Goal: Transaction & Acquisition: Purchase product/service

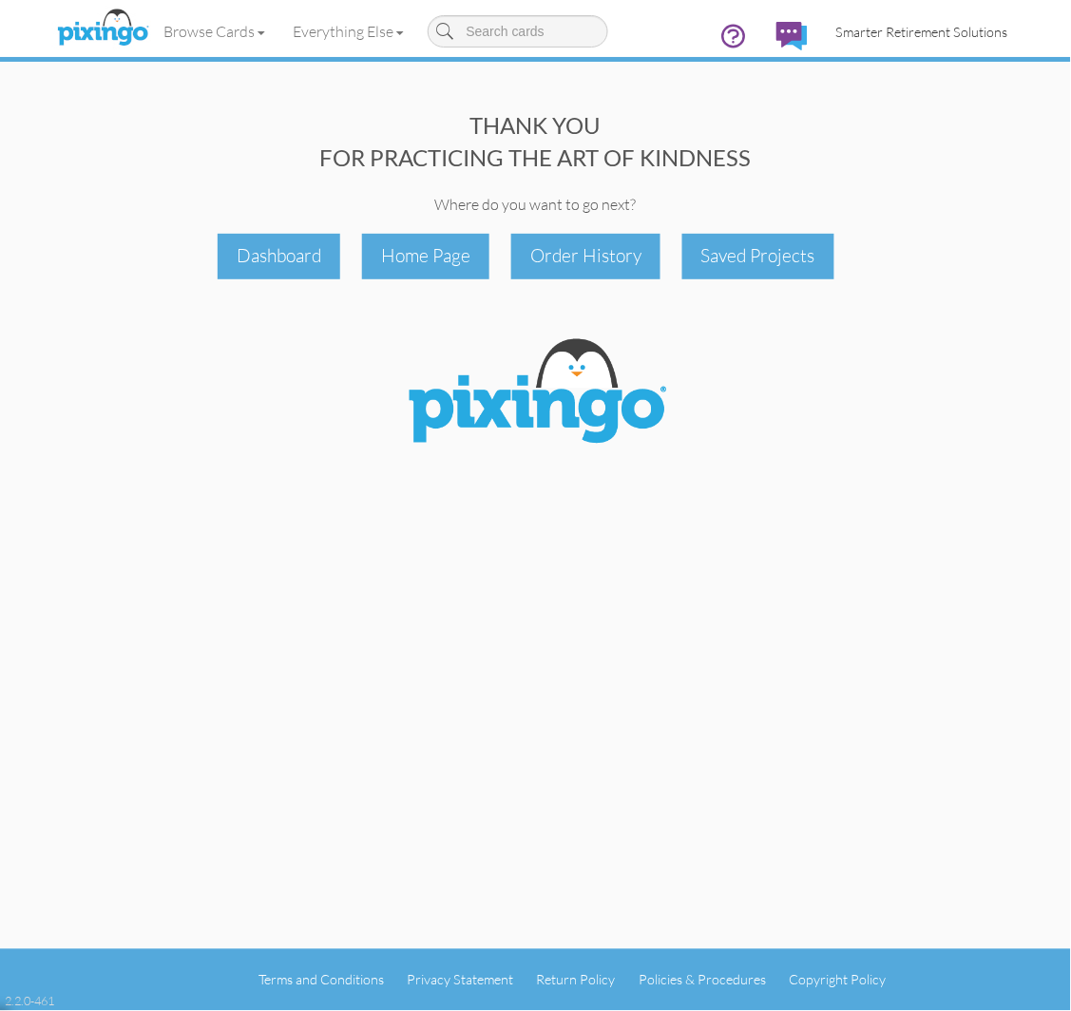
click at [894, 25] on span "Smarter Retirement Solutions" at bounding box center [922, 32] width 172 height 16
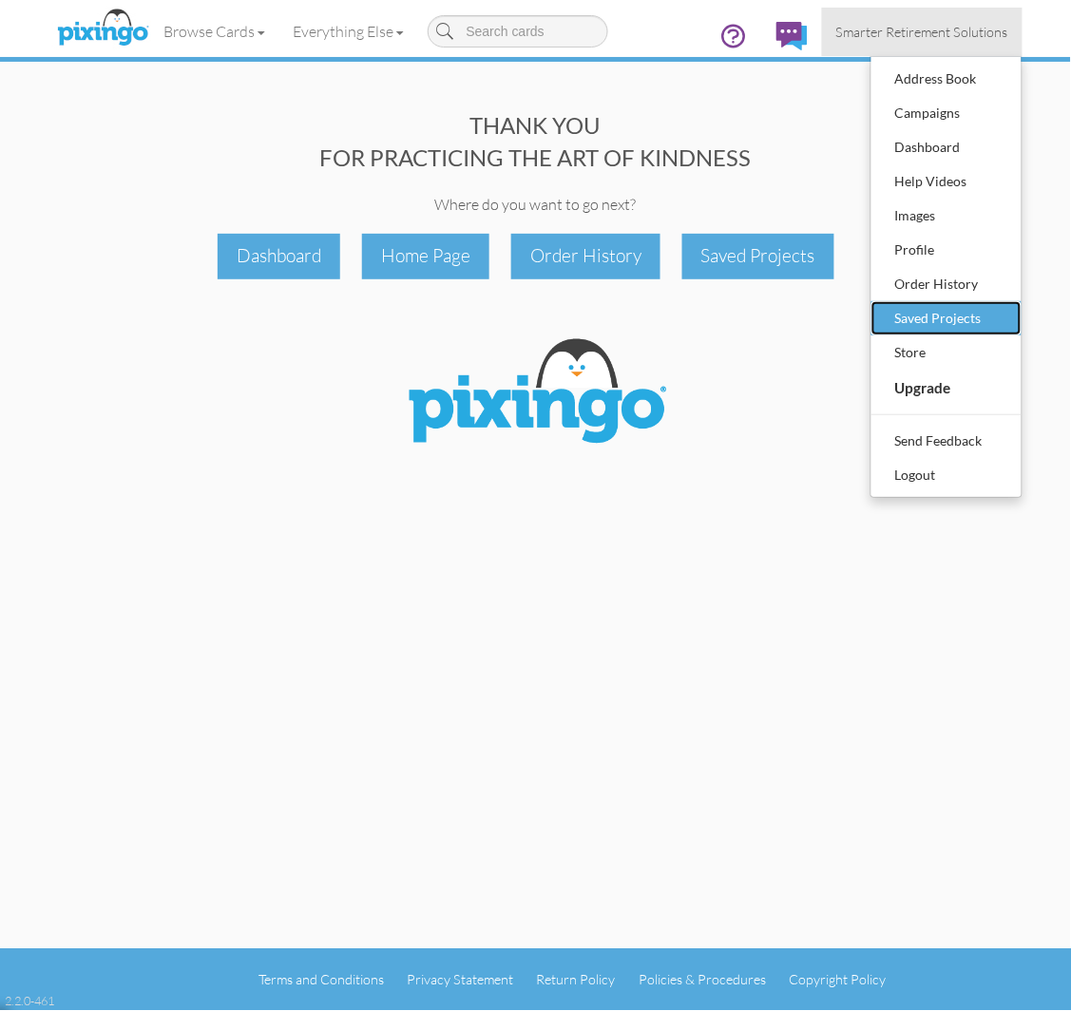
click at [932, 301] on link "Saved Projects" at bounding box center [946, 318] width 150 height 34
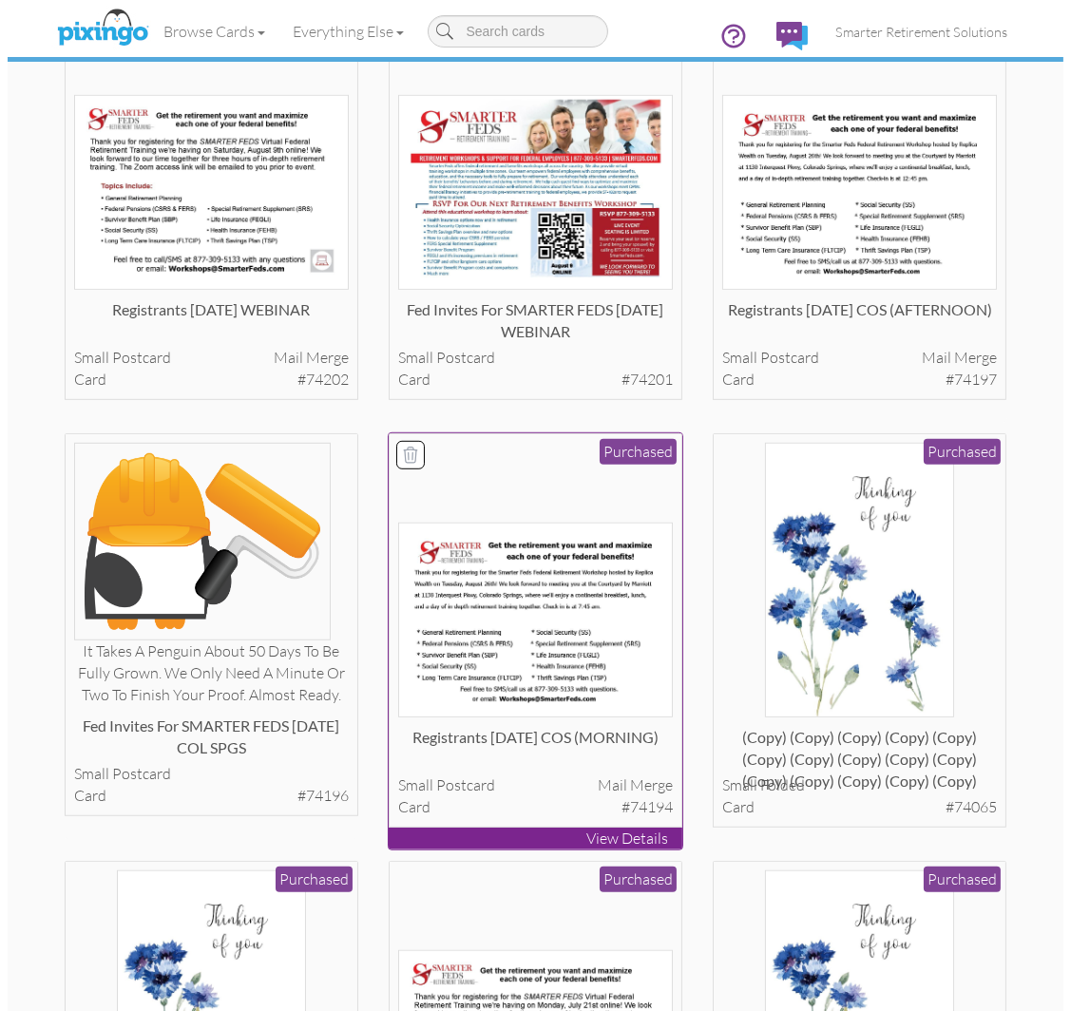
scroll to position [1477, 0]
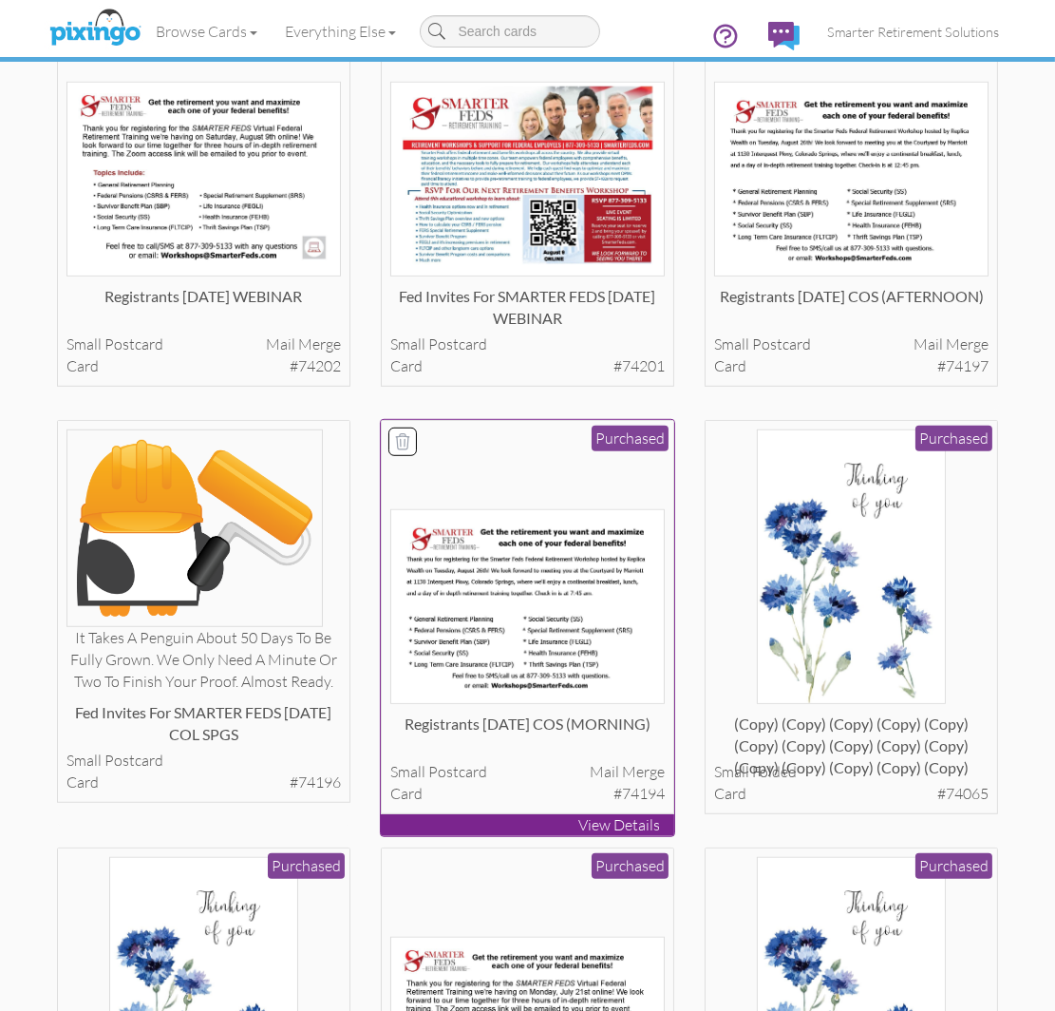
click at [548, 631] on img at bounding box center [527, 606] width 275 height 195
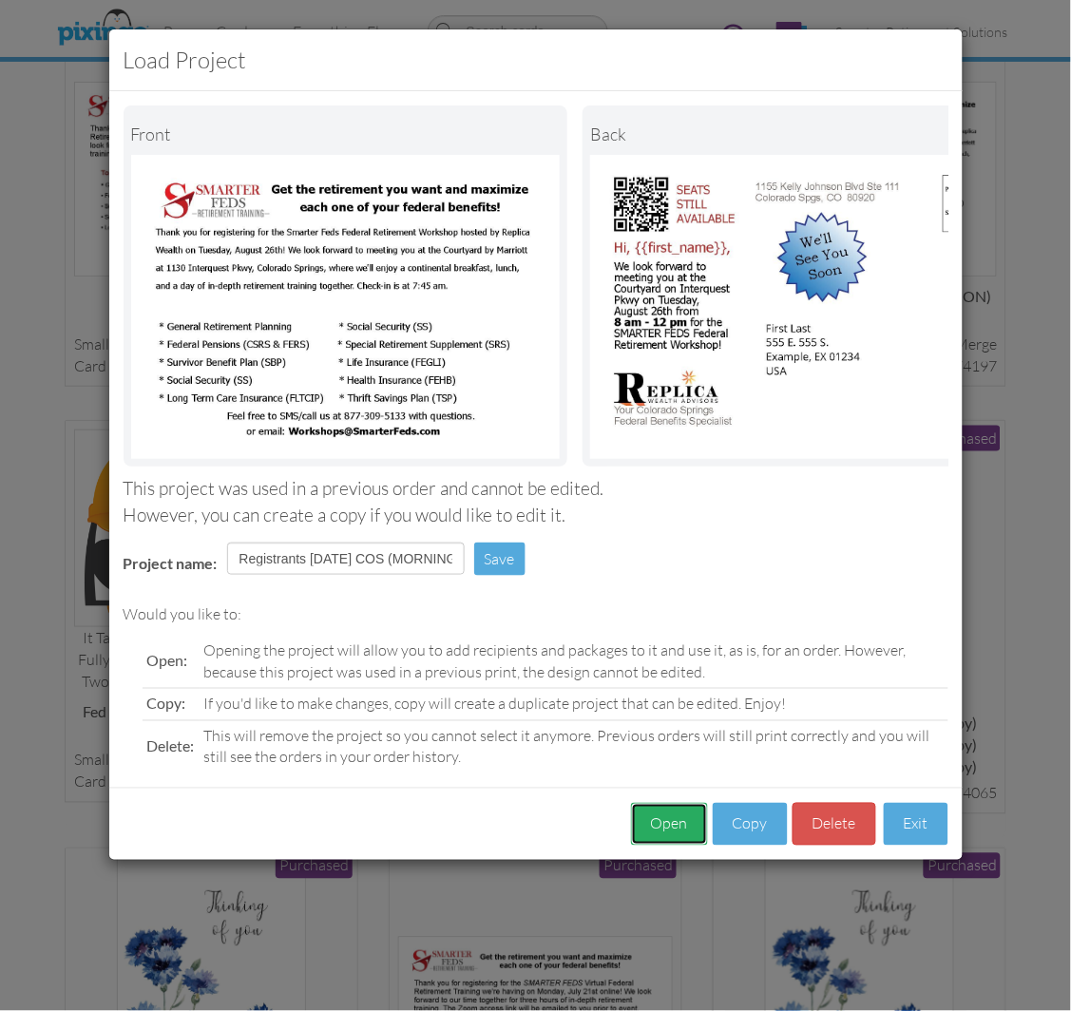
click at [634, 823] on button "Open" at bounding box center [669, 824] width 77 height 43
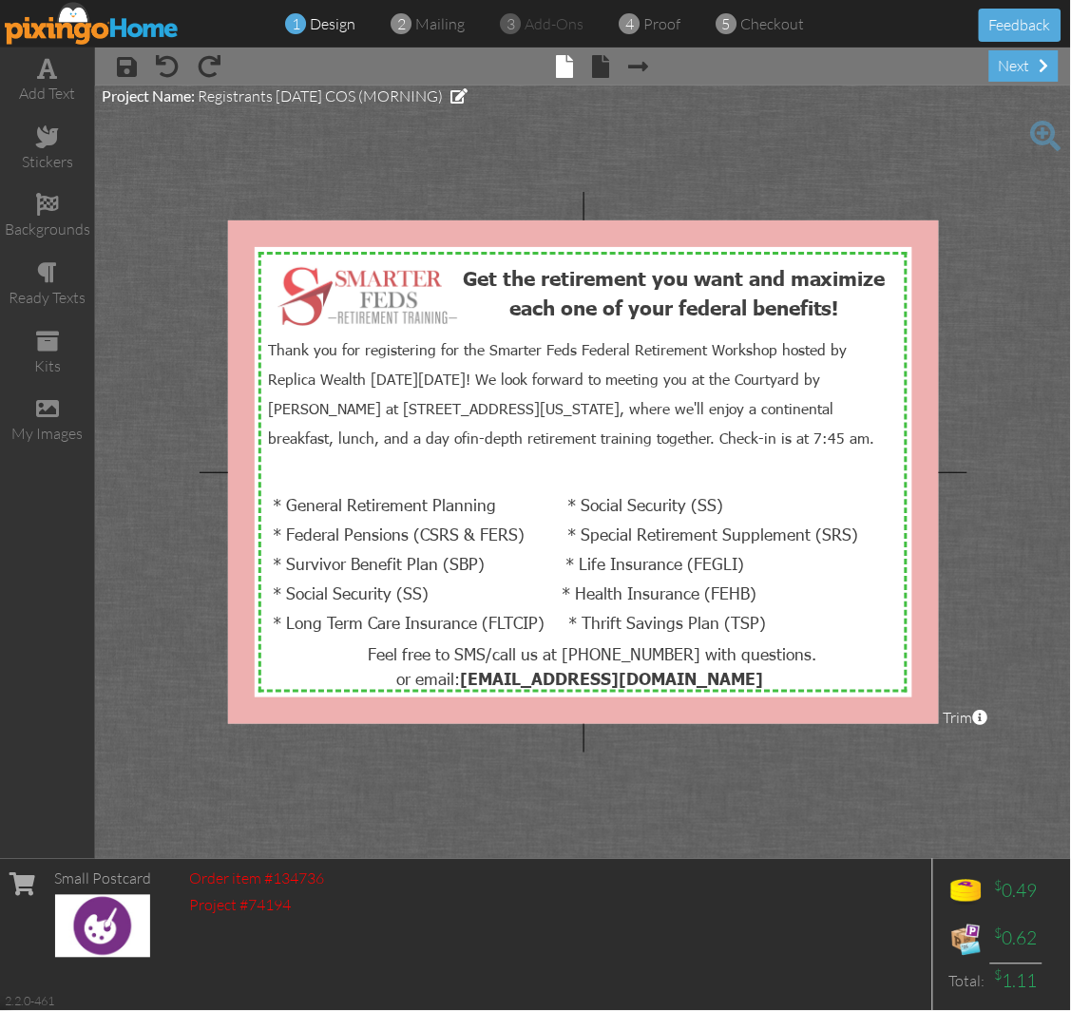
click at [998, 276] on project-studio-wrapper "X X X X X X X X X X X X X X X X X X X X X X X X X X X X X X X X X X X X X X X X…" at bounding box center [583, 472] width 976 height 773
click at [979, 293] on project-studio-wrapper "X X X X X X X X X X X X X X X X X X X X X X X X X X X X X X X X X X X X X X X X…" at bounding box center [583, 472] width 976 height 773
click at [1028, 67] on div "next" at bounding box center [1023, 65] width 69 height 31
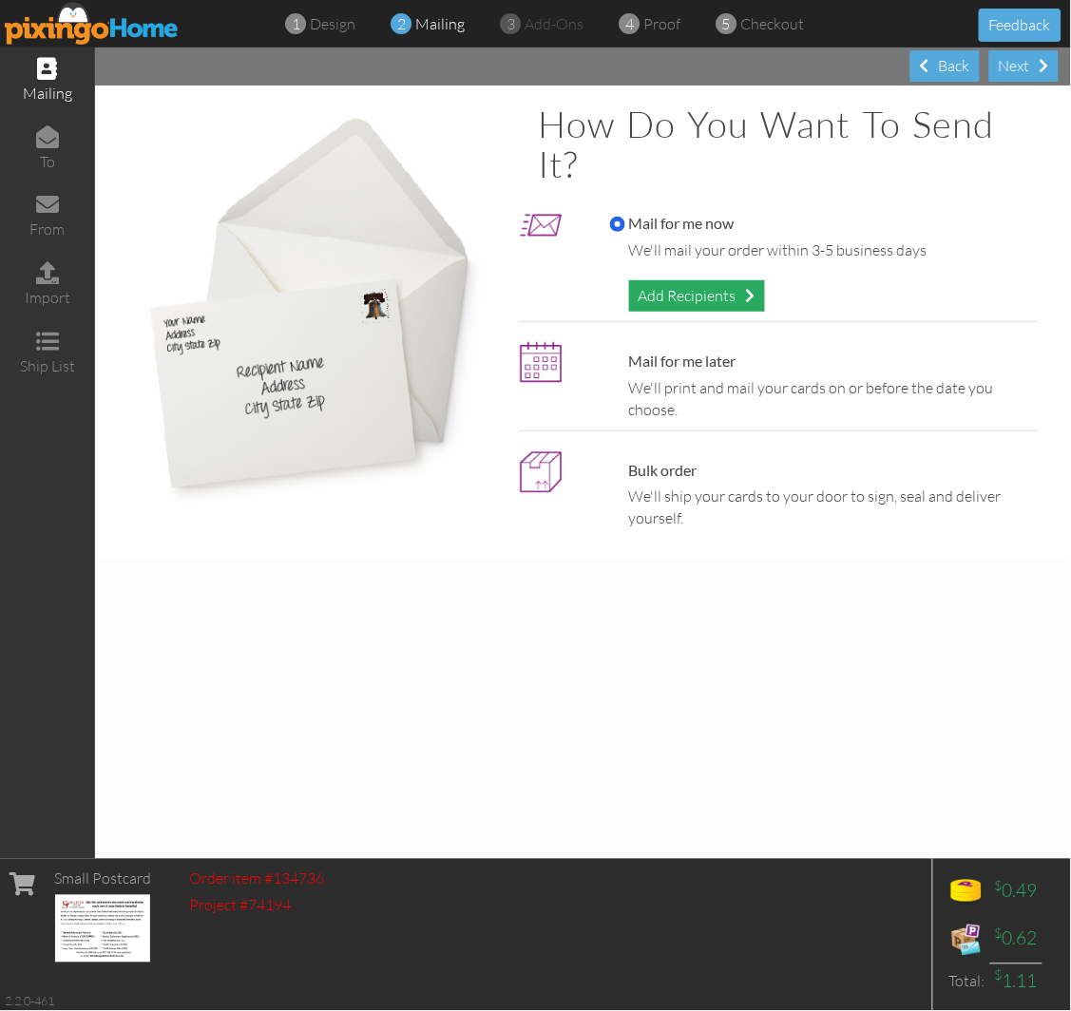
click at [661, 298] on div "Add Recipients" at bounding box center [697, 295] width 136 height 31
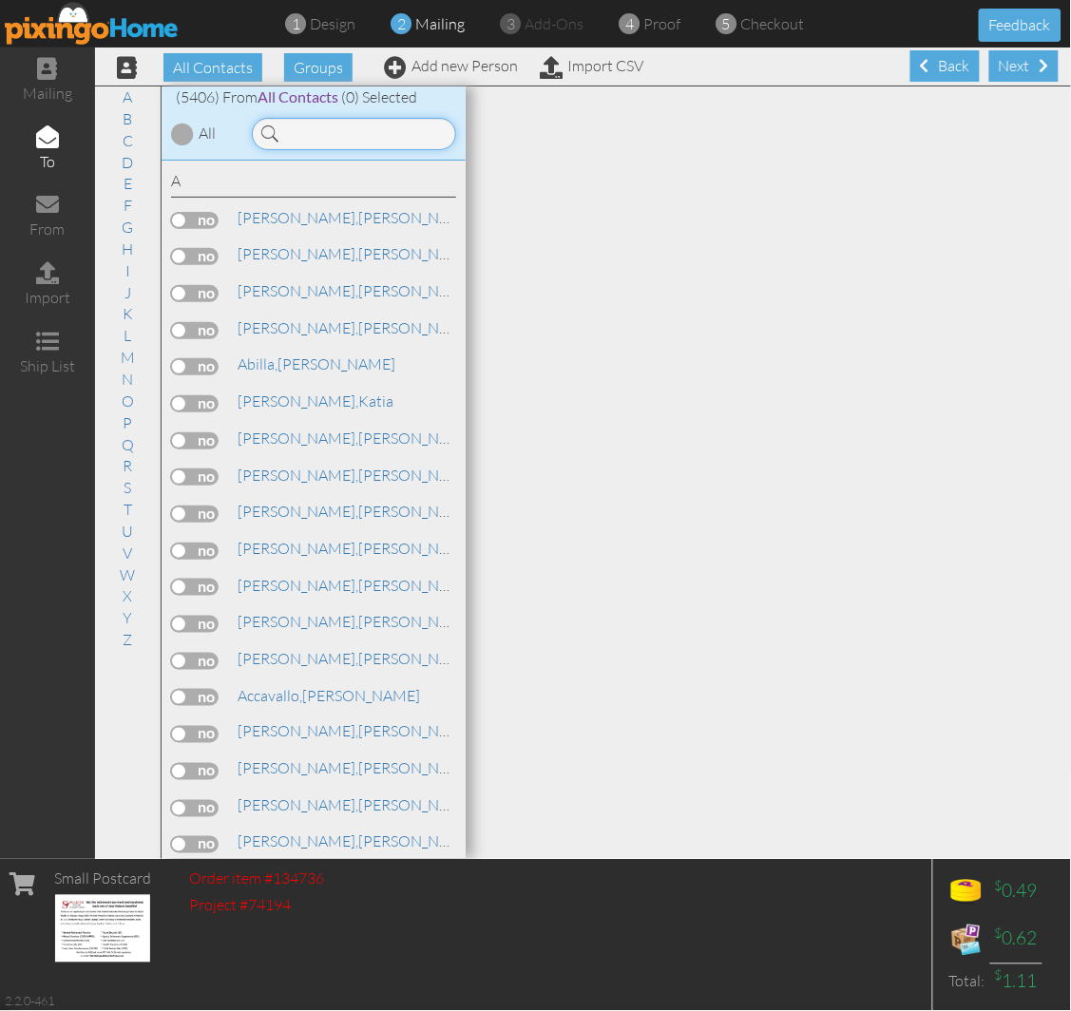
click at [368, 135] on input at bounding box center [354, 134] width 204 height 32
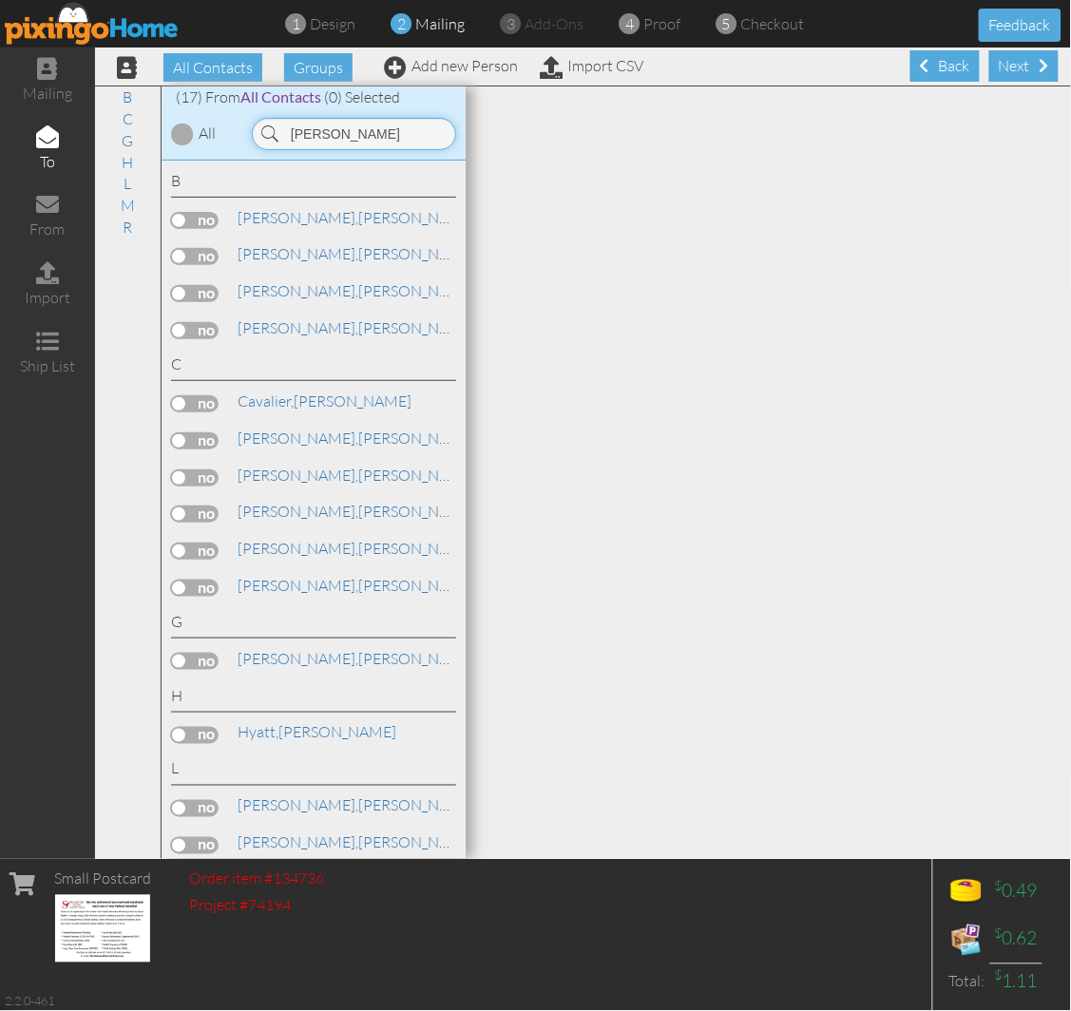
type input "craig"
click at [481, 70] on link "Add new Person" at bounding box center [451, 65] width 134 height 19
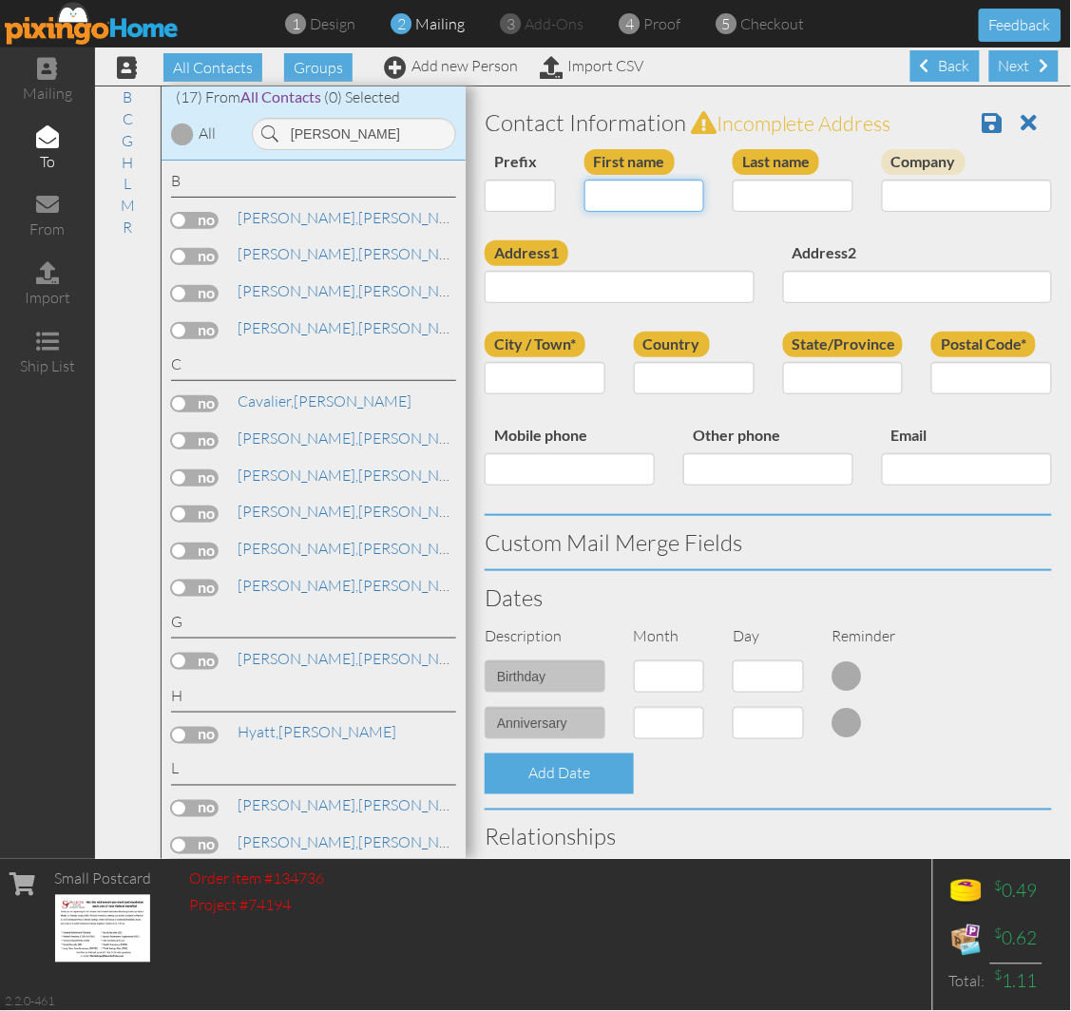
click at [616, 200] on input "First name" at bounding box center [644, 196] width 121 height 32
type input "[PERSON_NAME]"
click at [780, 191] on input "Last name" at bounding box center [792, 196] width 121 height 32
paste input "Espeseth"
type input "Espeseth"
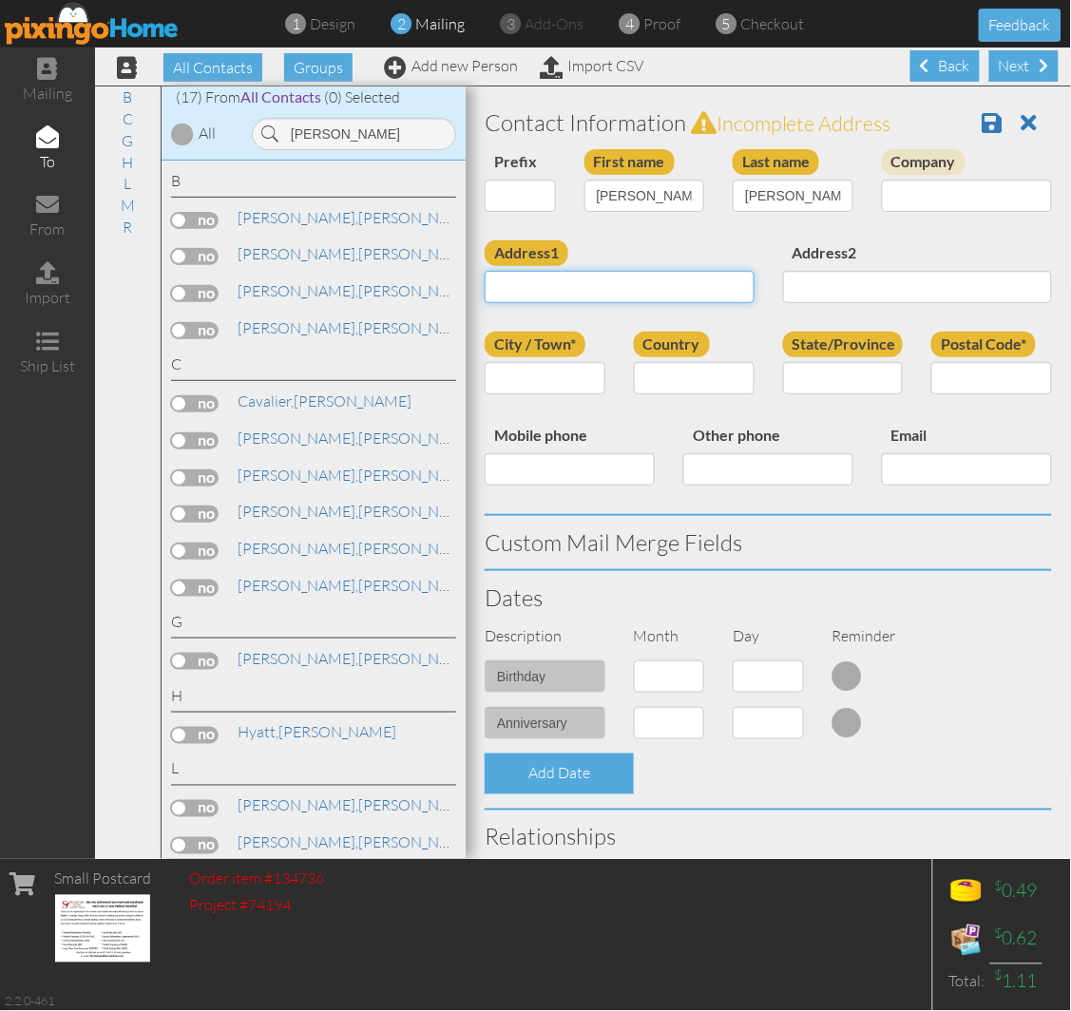
click at [523, 281] on input "Address1" at bounding box center [620, 287] width 270 height 32
paste input "655 S Sierra Madre St, Unit 742 Colorado Springs, CO 80903 United States"
click at [630, 288] on input "655 S Sierra Madre St, Unit 742 Colorado Springs, CO 80903 United States" at bounding box center [620, 287] width 270 height 32
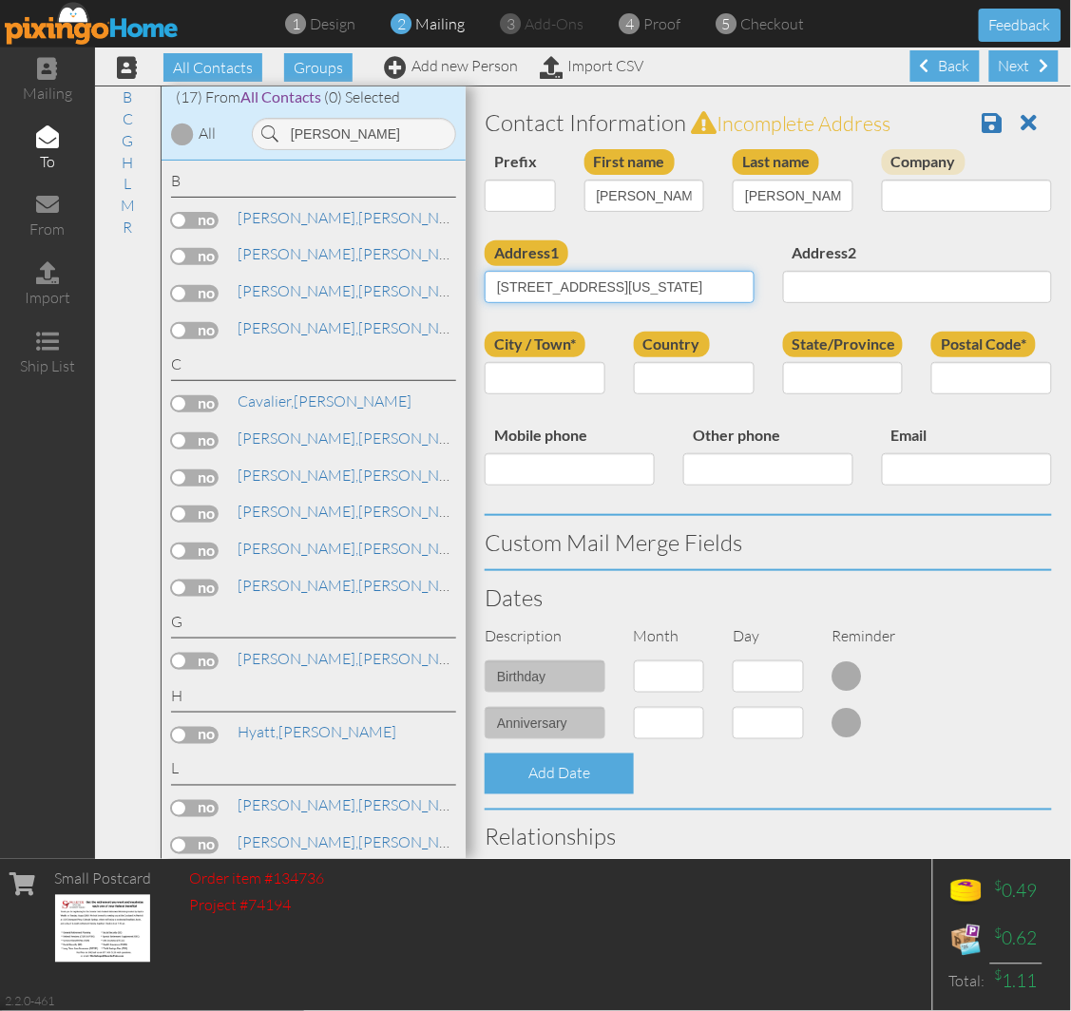
type input "655 S Sierra Madre St, Unit 742 Colorado Springs, CO 80903 United States"
click at [931, 375] on input "Postal Code*" at bounding box center [991, 378] width 121 height 32
paste input "80903"
type input "80903"
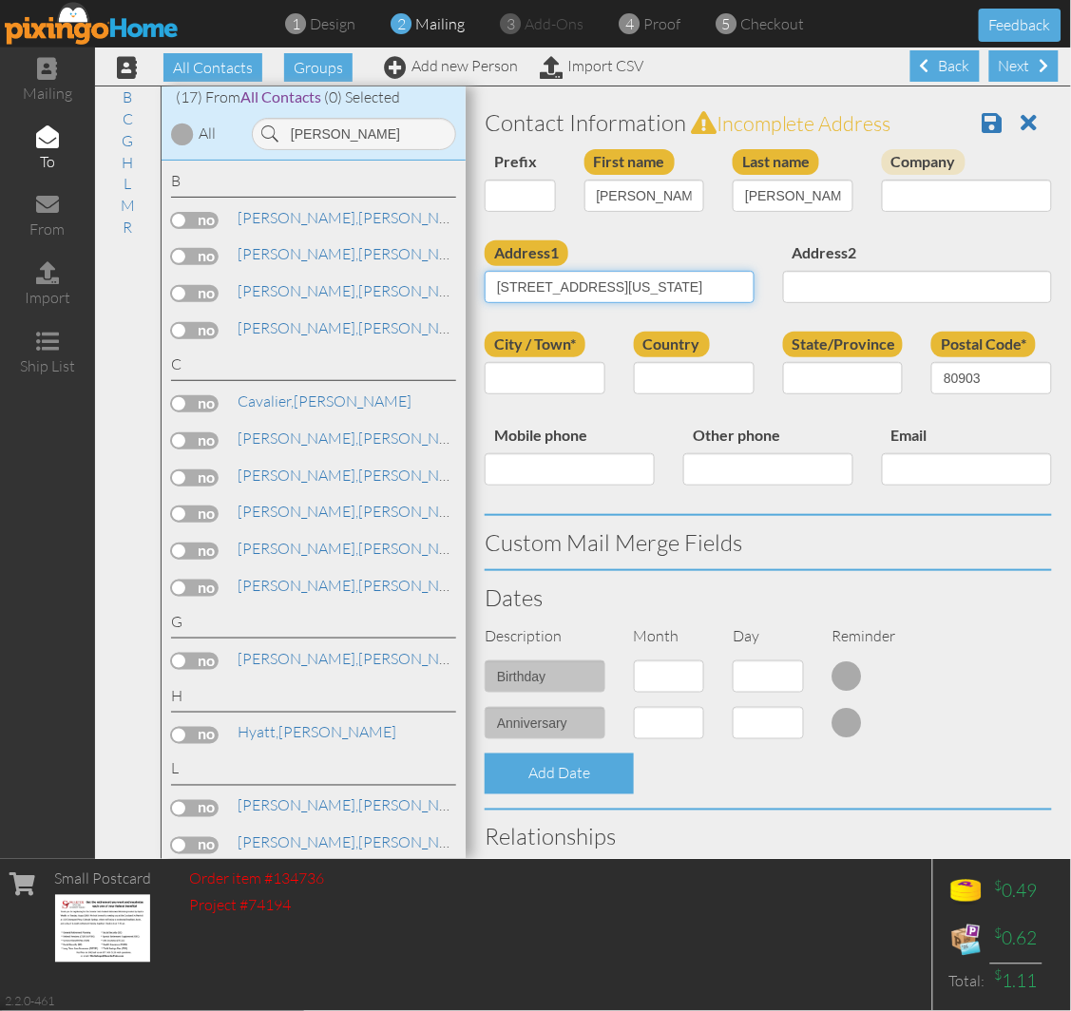
click at [651, 288] on input "655 S Sierra Madre St, Unit 742 Colorado Springs, CO 80903 United States" at bounding box center [620, 287] width 270 height 32
drag, startPoint x: 710, startPoint y: 282, endPoint x: 573, endPoint y: 302, distance: 138.3
click at [573, 302] on input "655 S Sierra Madre St, Unit 742 Colorado Springs, CO 80903 United States" at bounding box center [620, 287] width 270 height 32
click at [546, 478] on input "Mobile phone" at bounding box center [570, 469] width 170 height 32
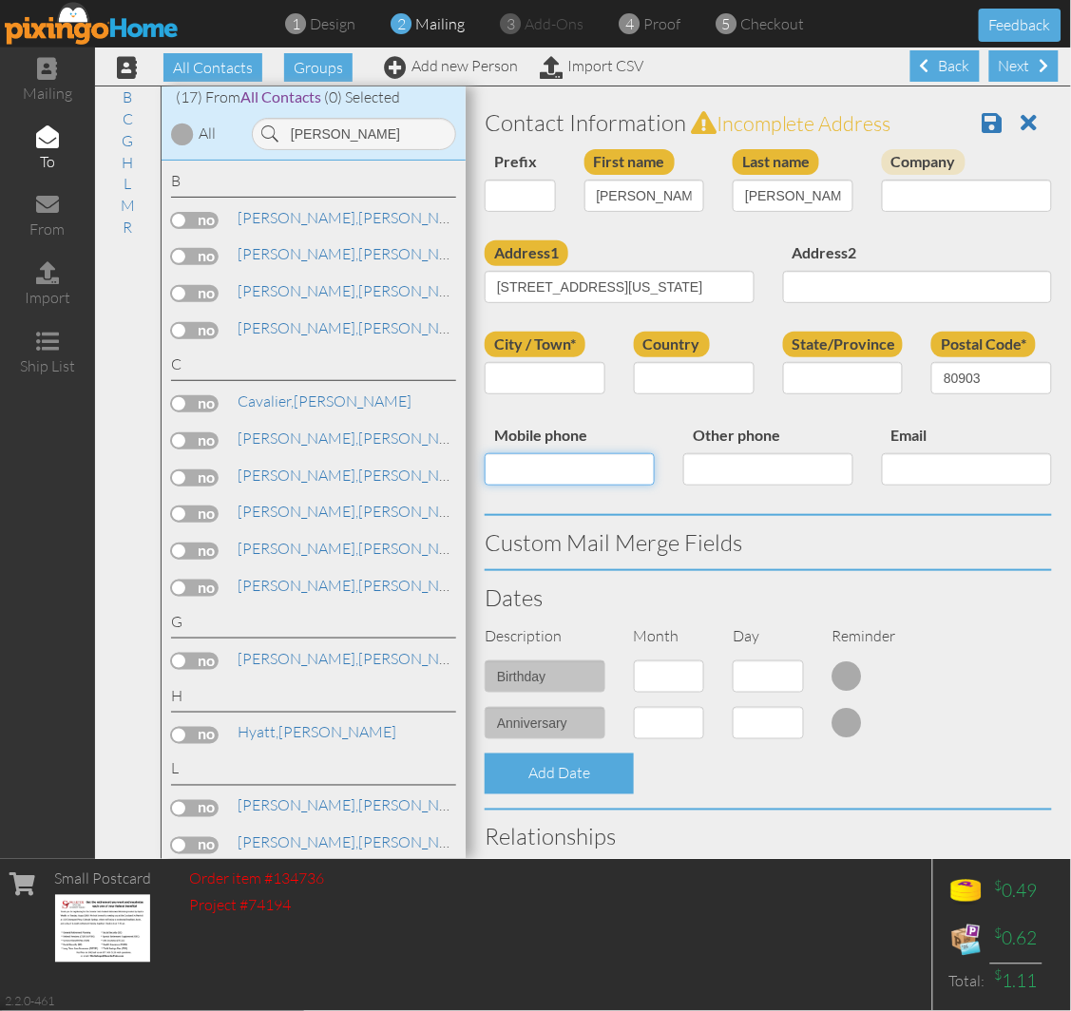
scroll to position [0, 0]
click at [520, 362] on input "City / Town*" at bounding box center [545, 378] width 121 height 32
paste input "[US_STATE][GEOGRAPHIC_DATA]"
type input "[US_STATE][GEOGRAPHIC_DATA]"
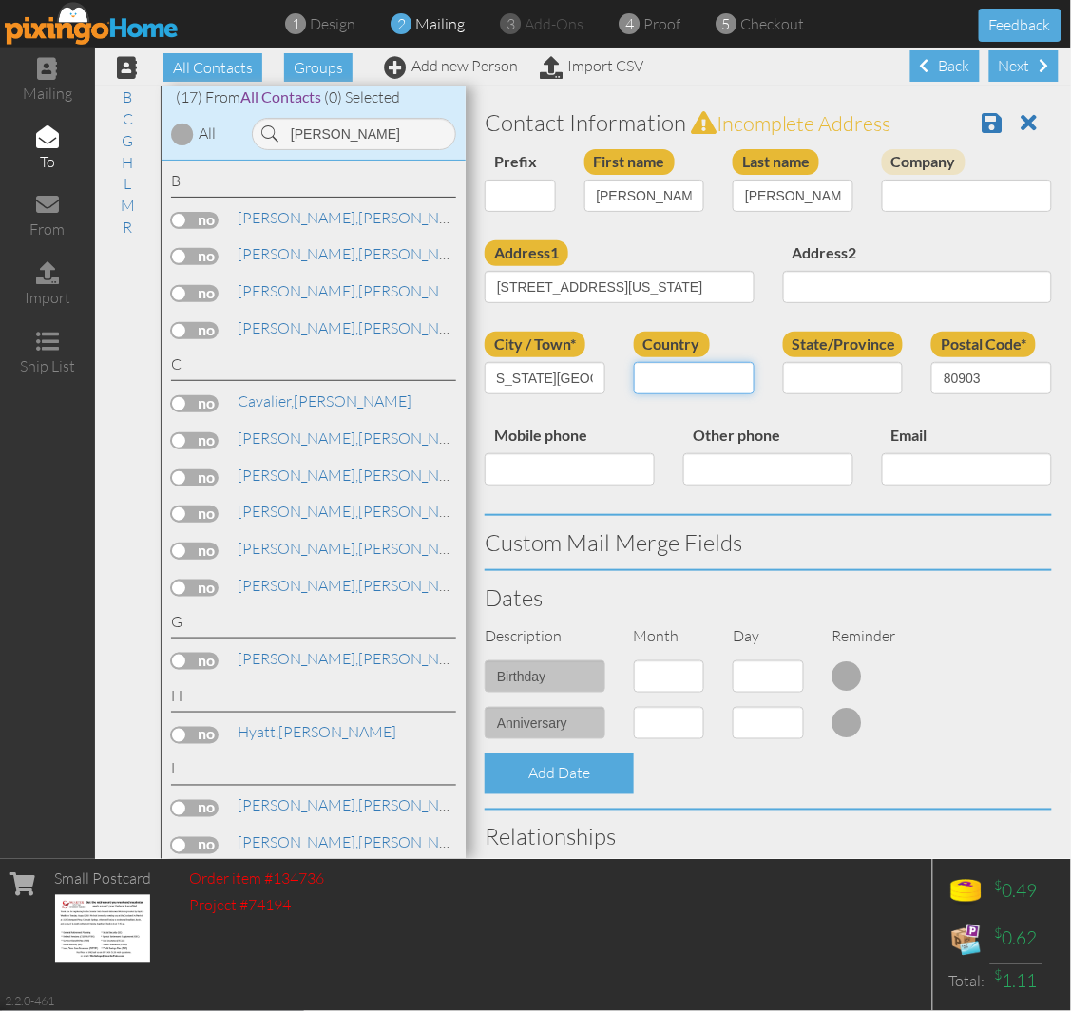
click at [670, 378] on select "United States -------------- Afghanistan Albania Algeria American Samoa Andorra…" at bounding box center [694, 378] width 121 height 32
select select "object:29685"
click at [634, 362] on select "United States -------------- Afghanistan Albania Algeria American Samoa Andorra…" at bounding box center [694, 378] width 121 height 32
click at [806, 377] on select "AA (Military) AE (Military) Alabama Alaska American Samoa AP (Military) Arizona…" at bounding box center [843, 378] width 121 height 32
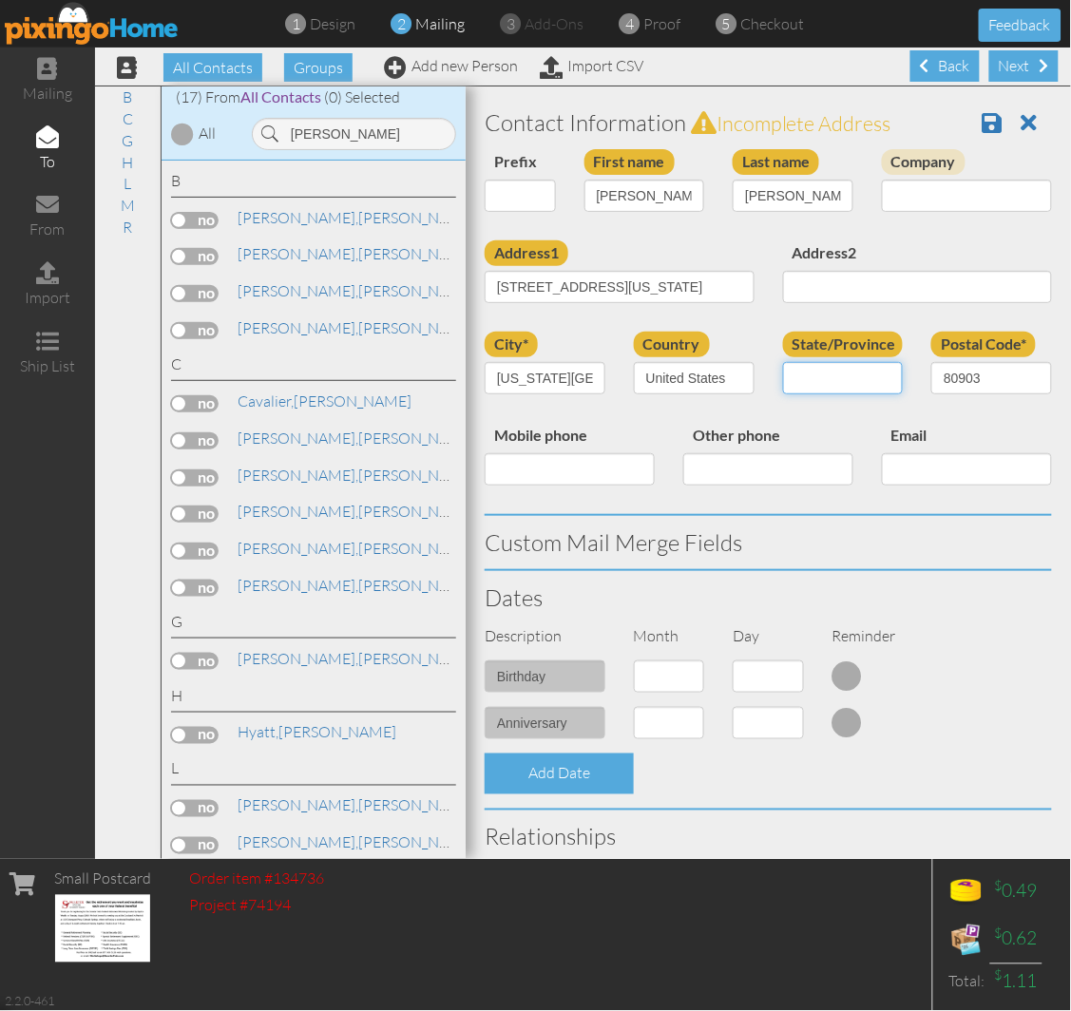
select select "object:29939"
click at [783, 362] on select "AA (Military) AE (Military) Alabama Alaska American Samoa AP (Military) Arizona…" at bounding box center [843, 378] width 121 height 32
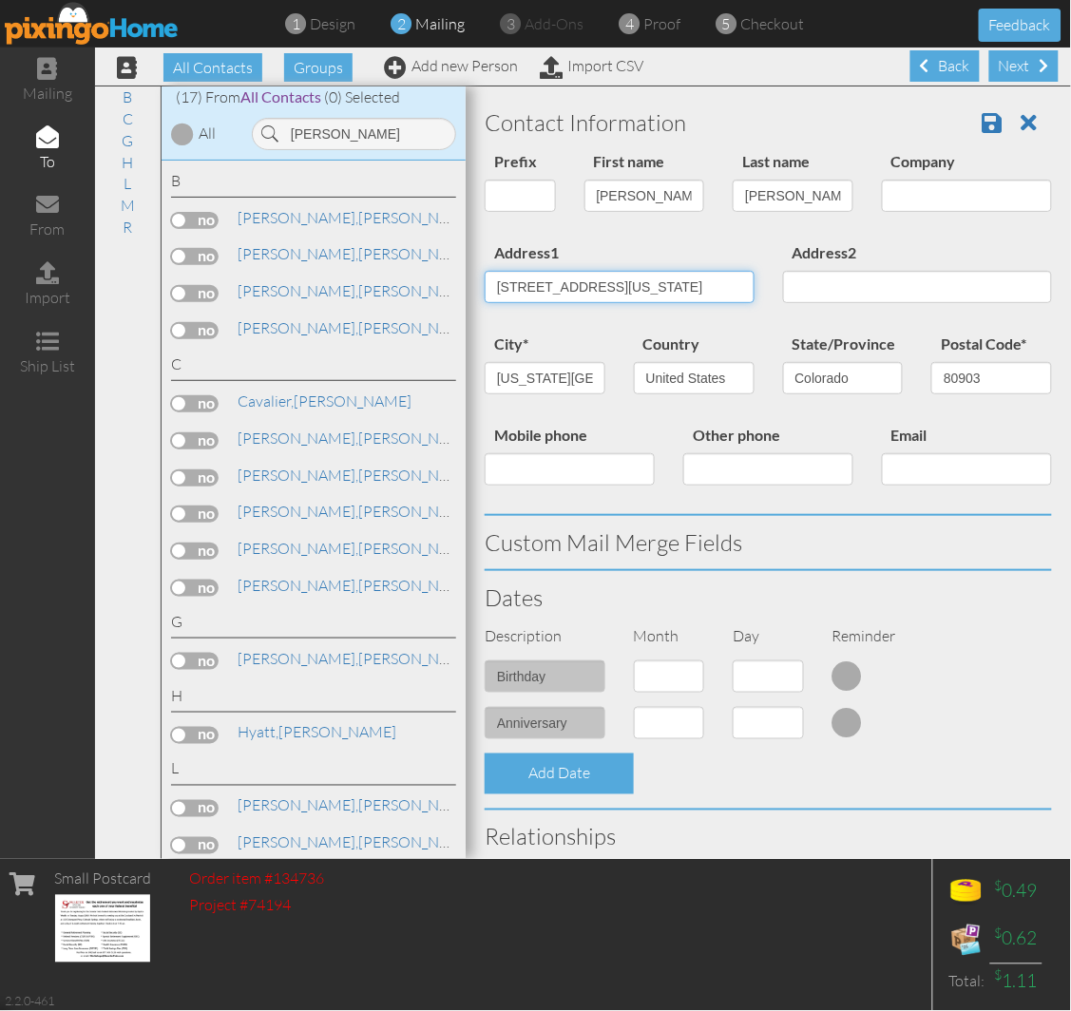
scroll to position [0, 217]
drag, startPoint x: 688, startPoint y: 279, endPoint x: 857, endPoint y: 282, distance: 169.1
click at [857, 282] on div "Address1 655 S Sierra Madre St, Unit 742 Colorado Springs, CO 80903 United Stat…" at bounding box center [768, 285] width 596 height 91
click at [635, 296] on input "655 S Sierra Madre St, Unit 742" at bounding box center [620, 287] width 270 height 32
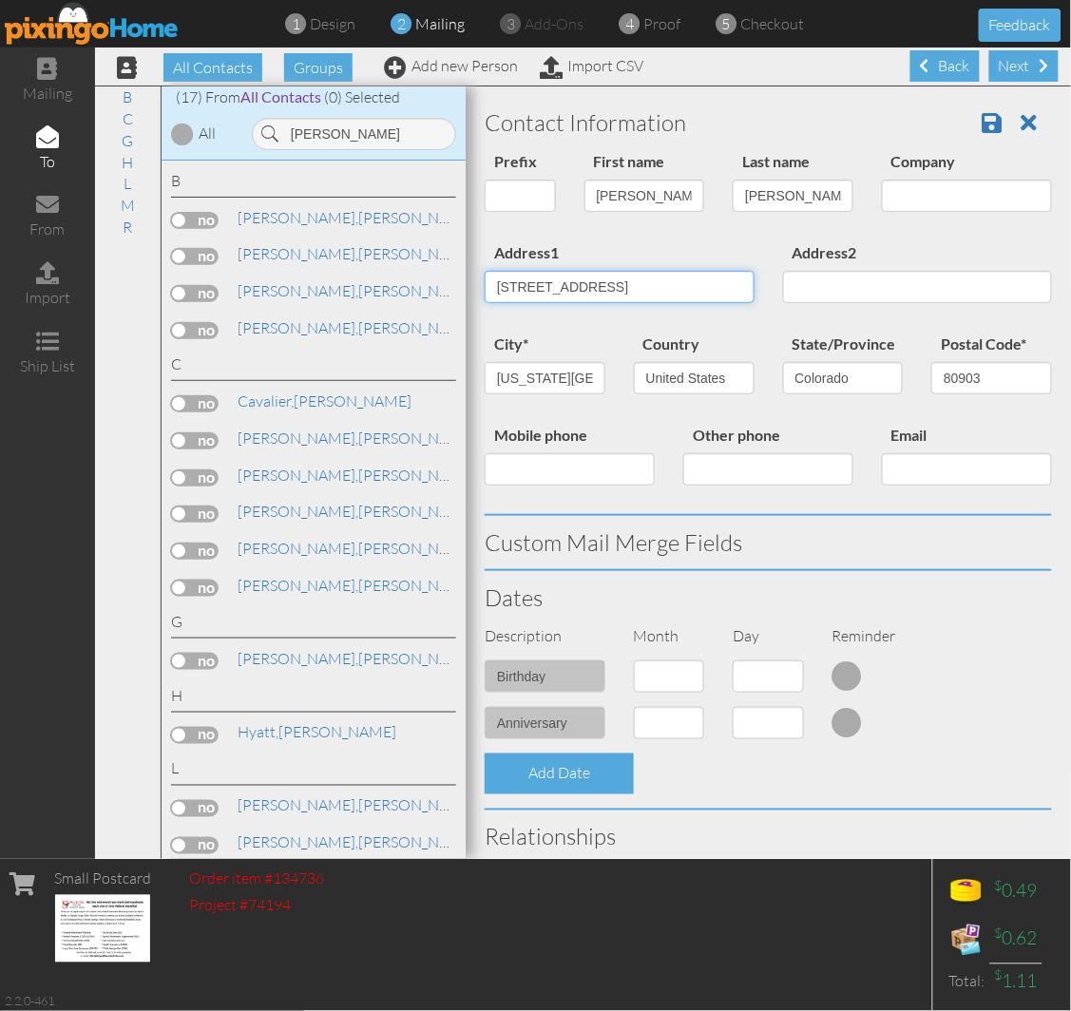
type input "[STREET_ADDRESS]"
click at [755, 524] on div "Custom Mail Merge Fields" at bounding box center [768, 542] width 596 height 53
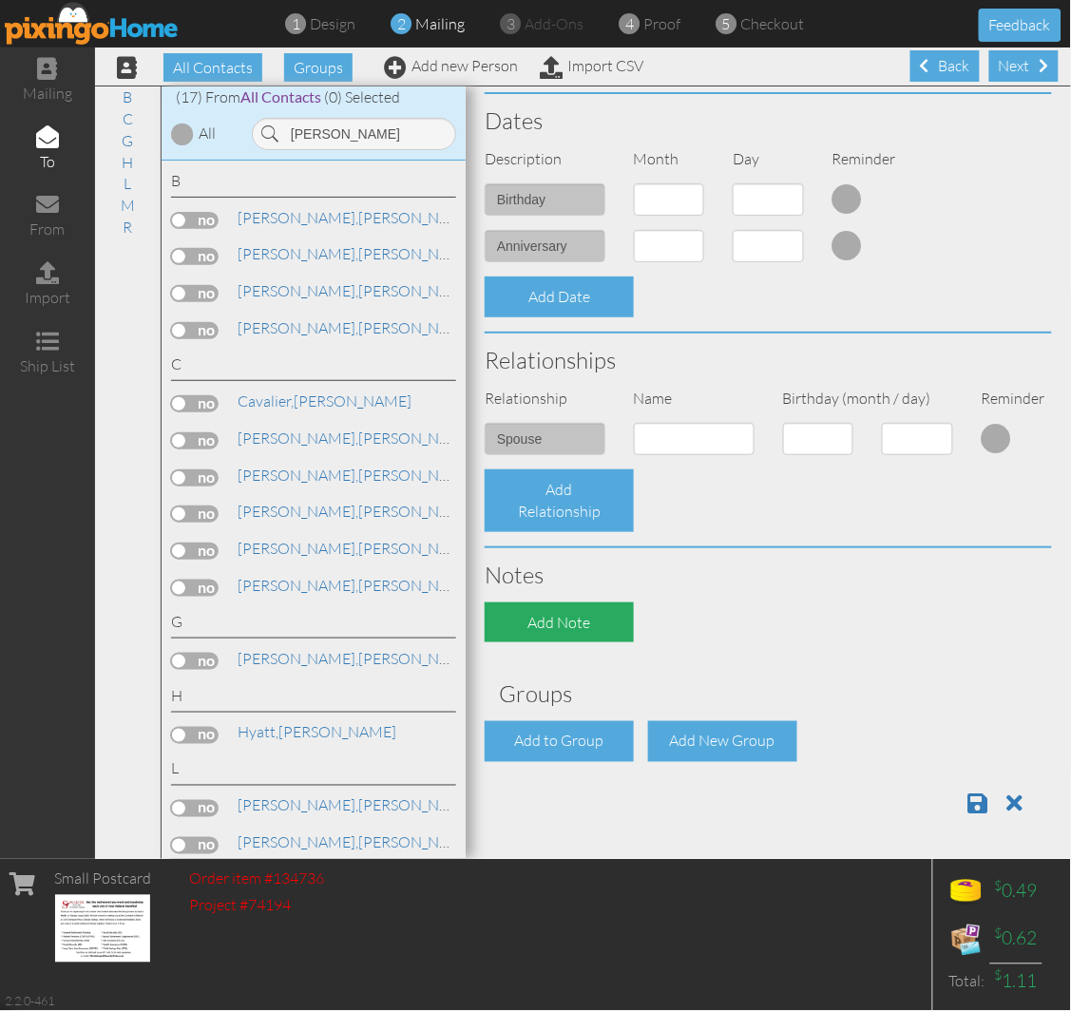
scroll to position [495, 0]
click at [543, 721] on div "Add to Group" at bounding box center [559, 741] width 149 height 41
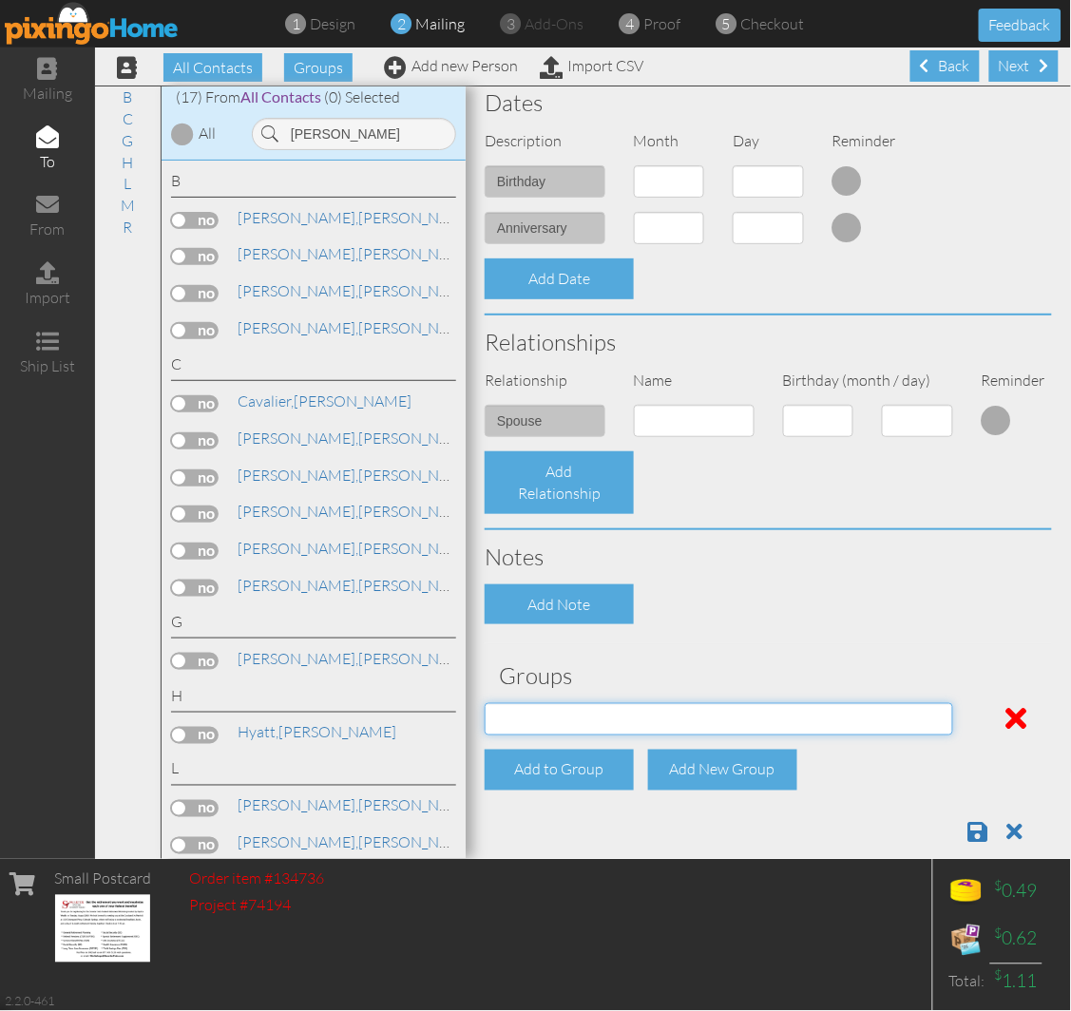
click at [543, 717] on select "04/22/2025 SMARTER FEDS OSD DMEA California 06/25/2025 BOP Onsite 08/12 Puerto …" at bounding box center [719, 719] width 468 height 32
select select "object:30003"
click at [485, 703] on select "04/22/2025 SMARTER FEDS OSD DMEA California 06/25/2025 BOP Onsite 08/12 Puerto …" at bounding box center [719, 719] width 468 height 32
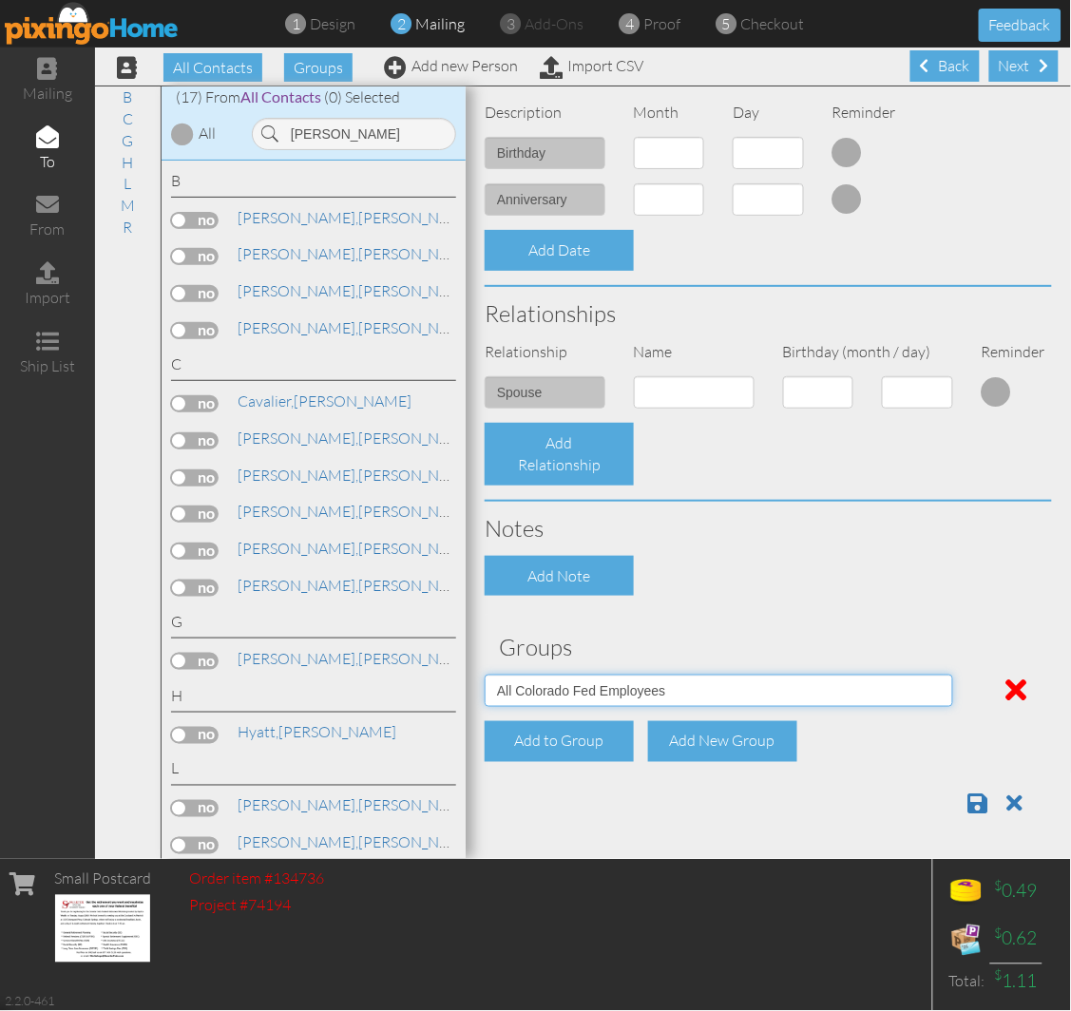
scroll to position [542, 0]
click at [950, 818] on div at bounding box center [768, 803] width 596 height 54
click at [968, 804] on span at bounding box center [978, 803] width 20 height 23
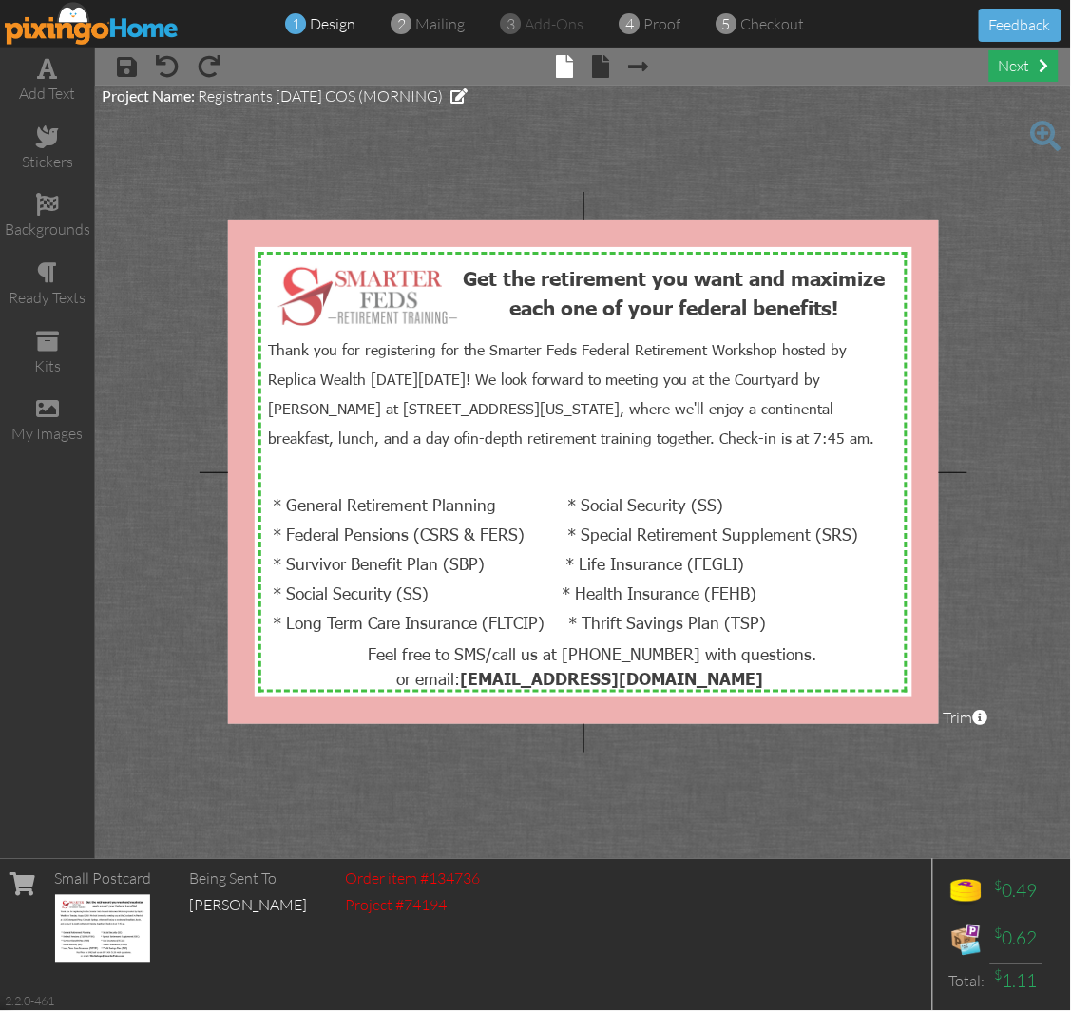
click at [1023, 73] on div "next" at bounding box center [1023, 65] width 69 height 31
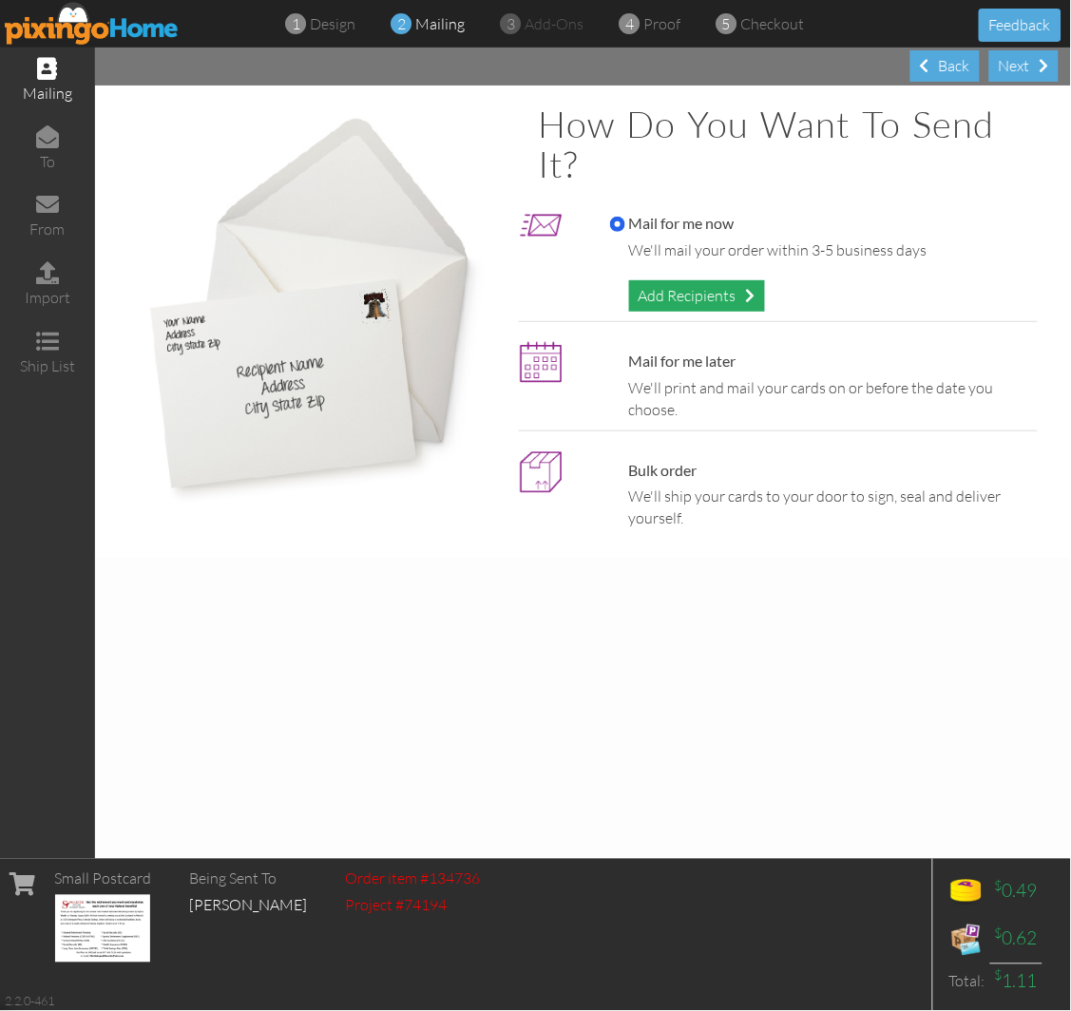
click at [650, 297] on div "Add Recipients" at bounding box center [697, 295] width 136 height 31
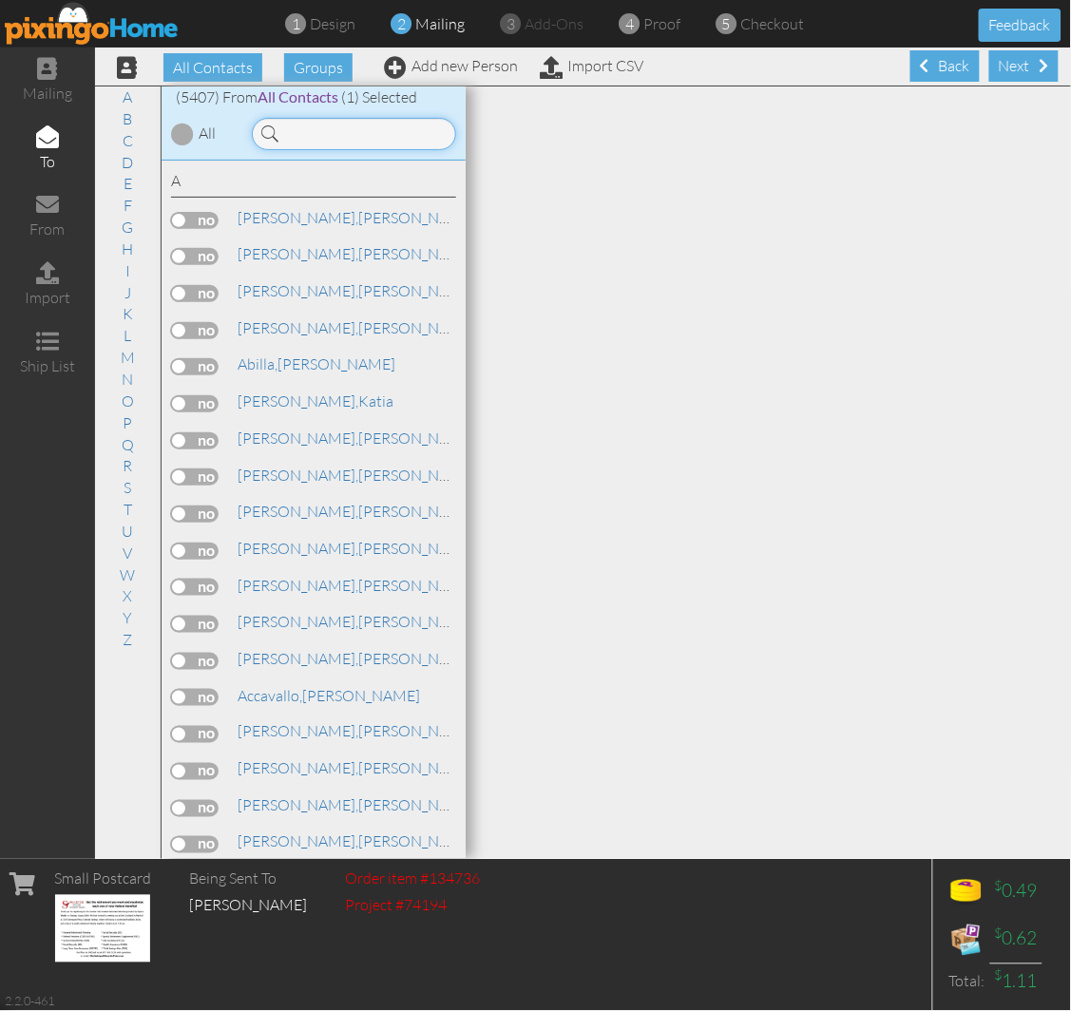
click at [308, 131] on input at bounding box center [354, 134] width 204 height 32
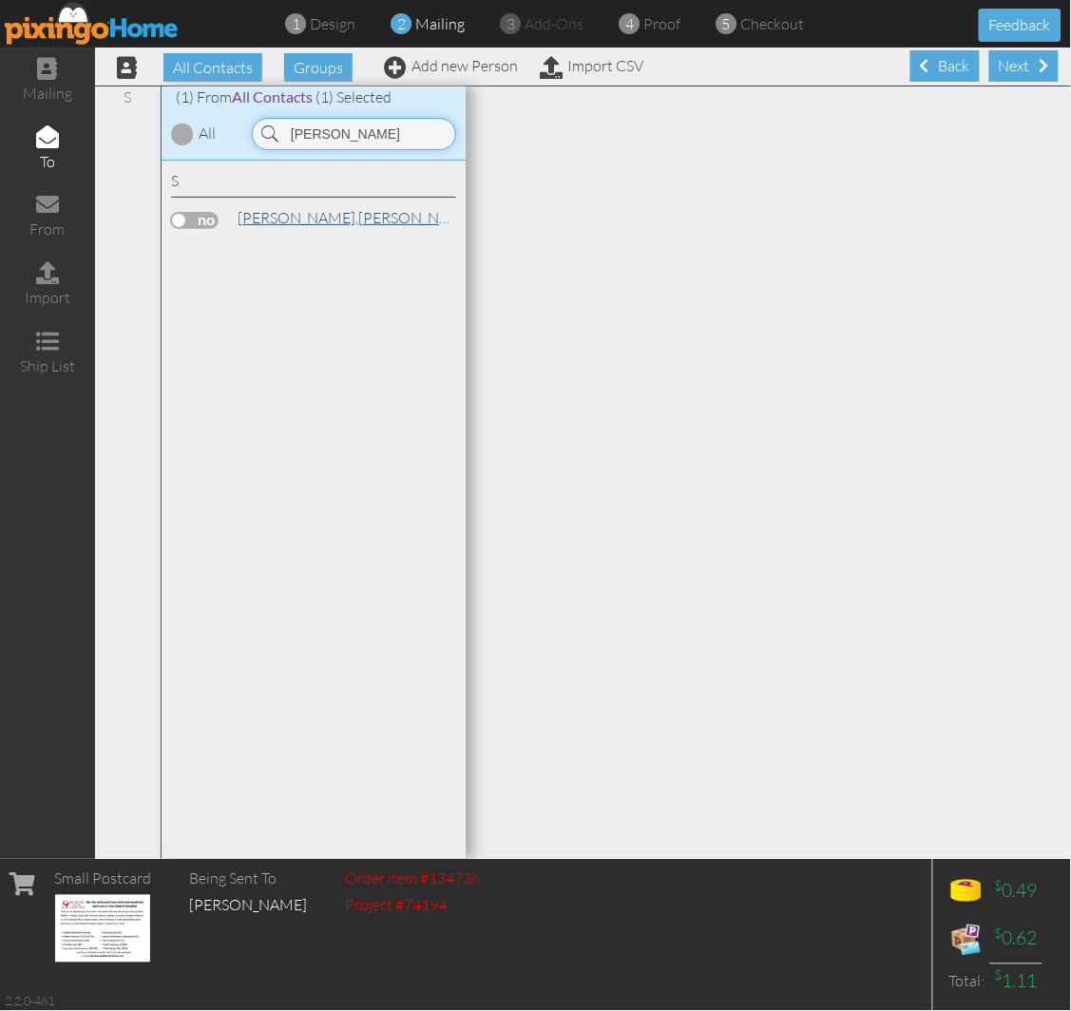
type input "lisa smith"
click at [292, 217] on link "Smith, Lisa" at bounding box center [357, 217] width 242 height 23
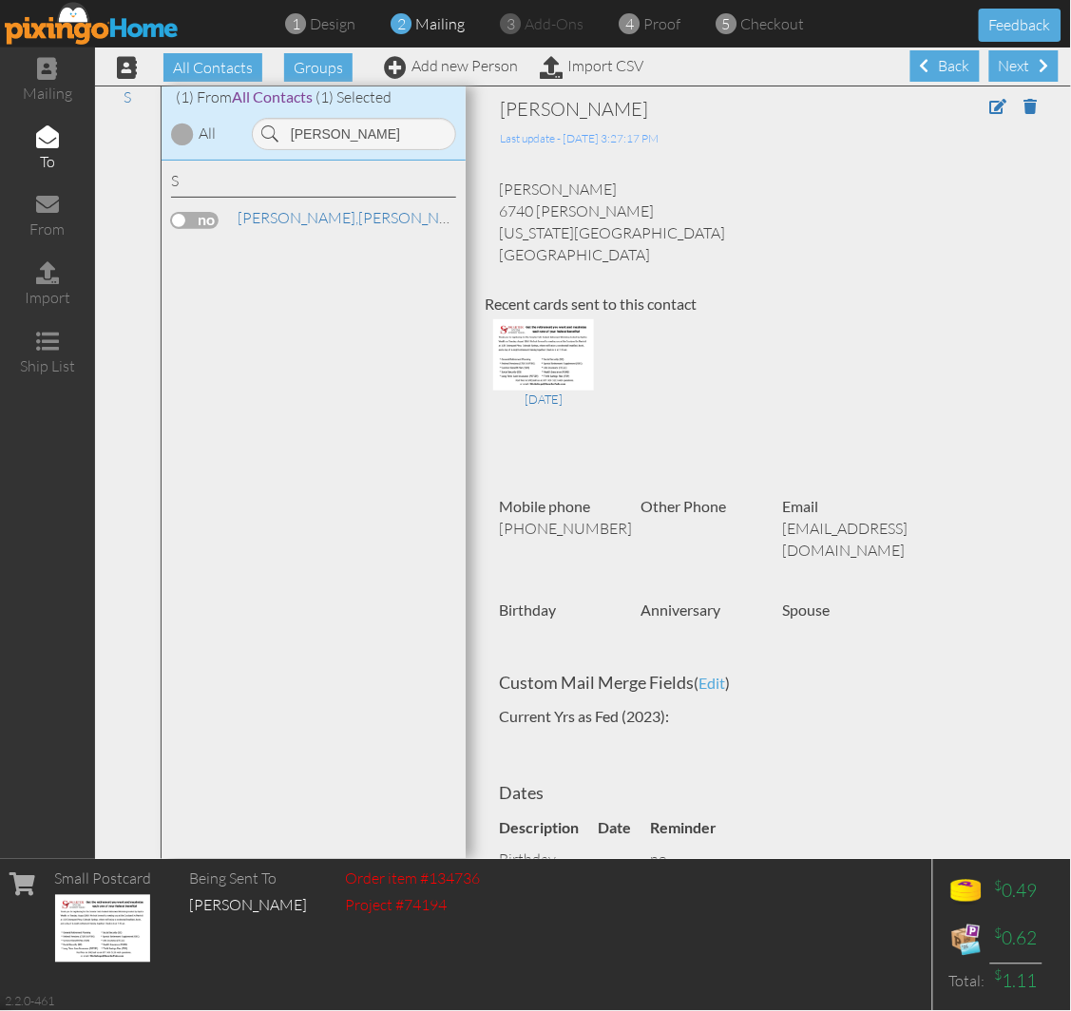
click at [190, 219] on label at bounding box center [195, 220] width 48 height 17
click at [0, 0] on input "checkbox" at bounding box center [0, 0] width 0 height 0
click at [401, 133] on input "lisa smith" at bounding box center [354, 134] width 204 height 32
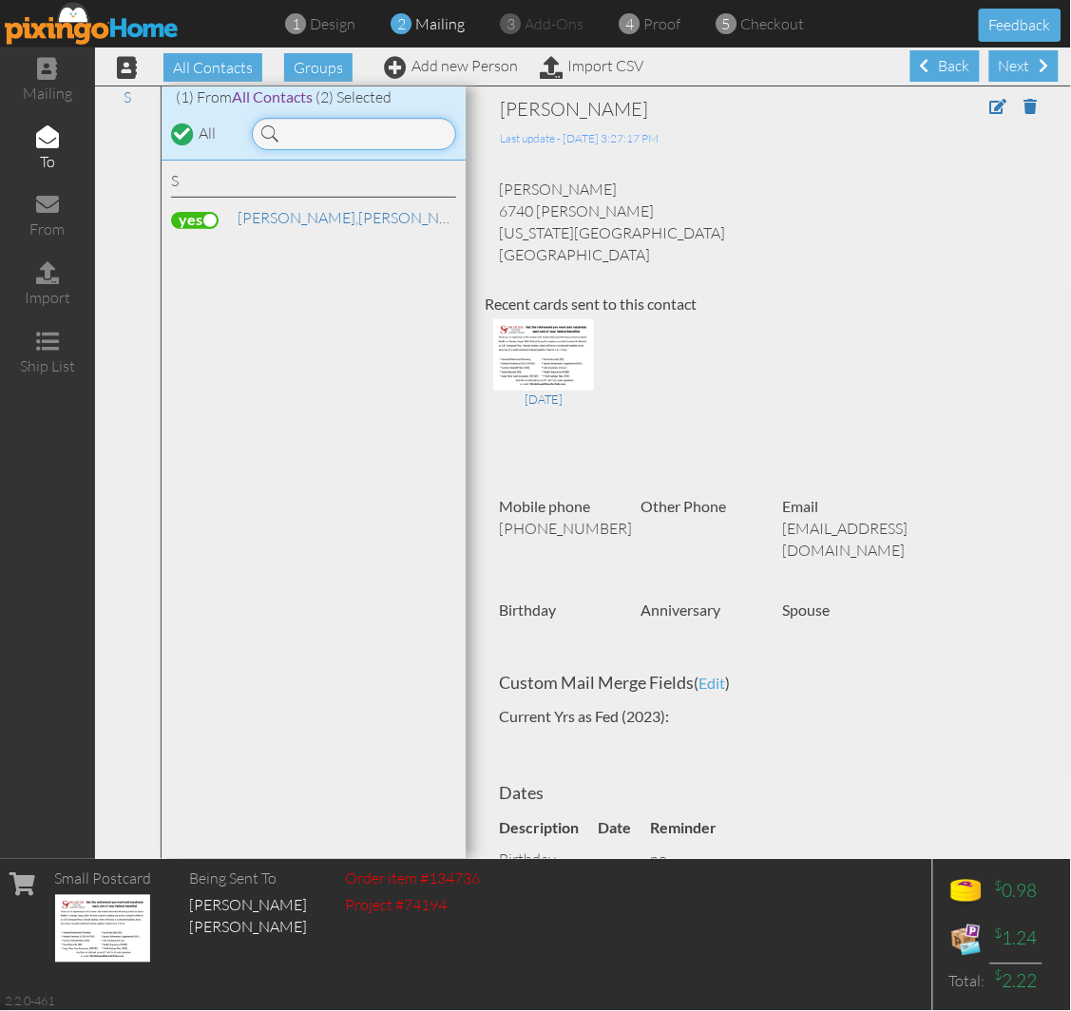
paste input "[PERSON_NAME]"
type input "[PERSON_NAME]"
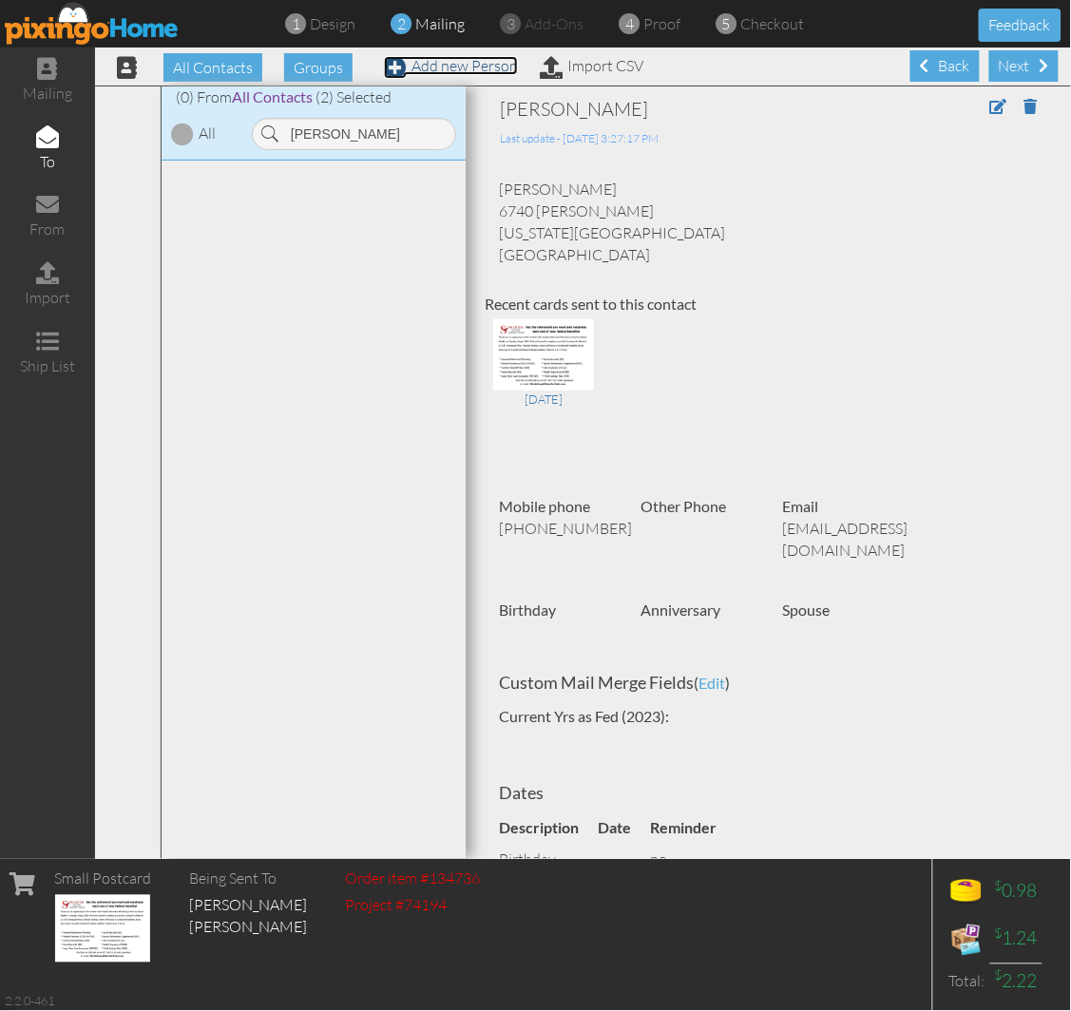
click at [449, 59] on link "Add new Person" at bounding box center [451, 65] width 134 height 19
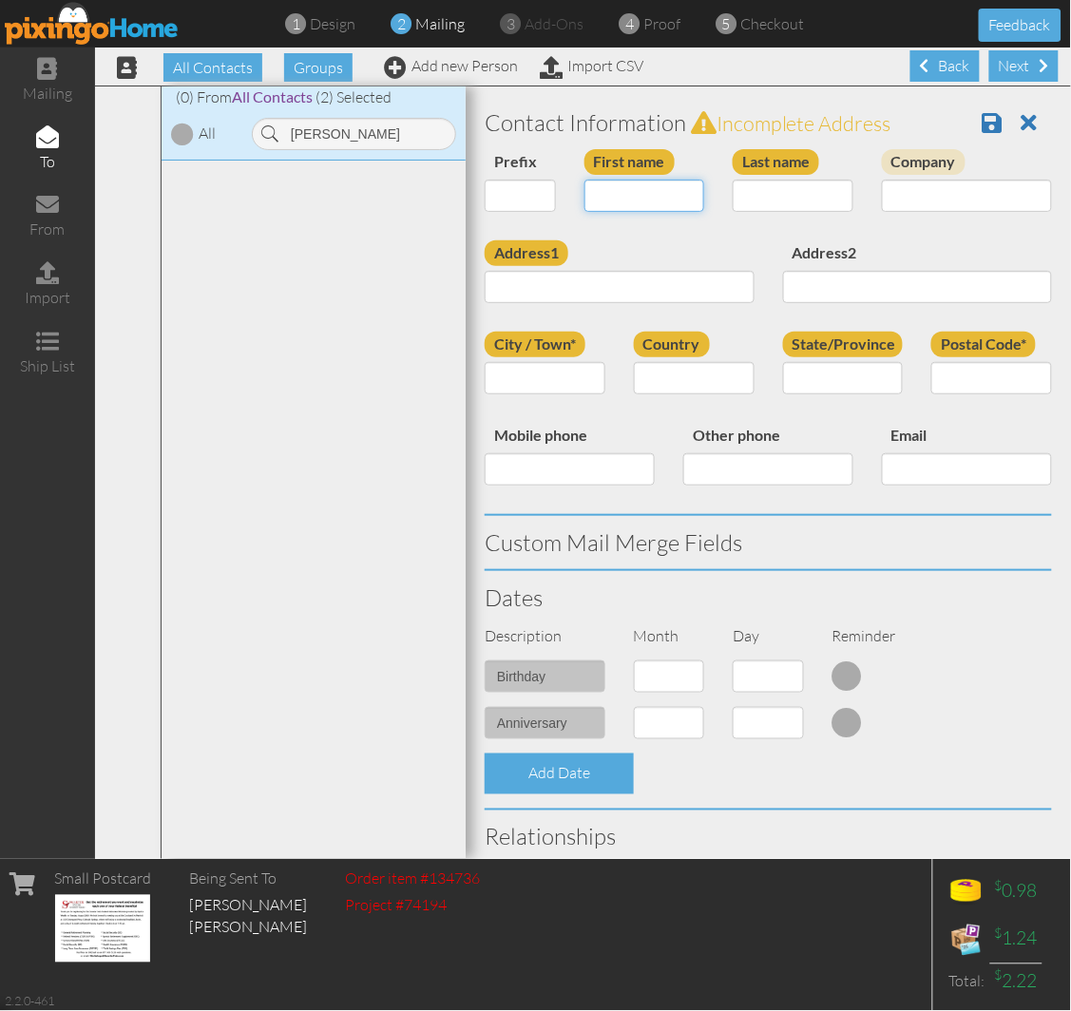
click at [596, 195] on input "First name" at bounding box center [644, 196] width 121 height 32
type input "[PERSON_NAME]"
click at [764, 183] on input "Last name" at bounding box center [792, 196] width 121 height 32
type input "Bejarano"
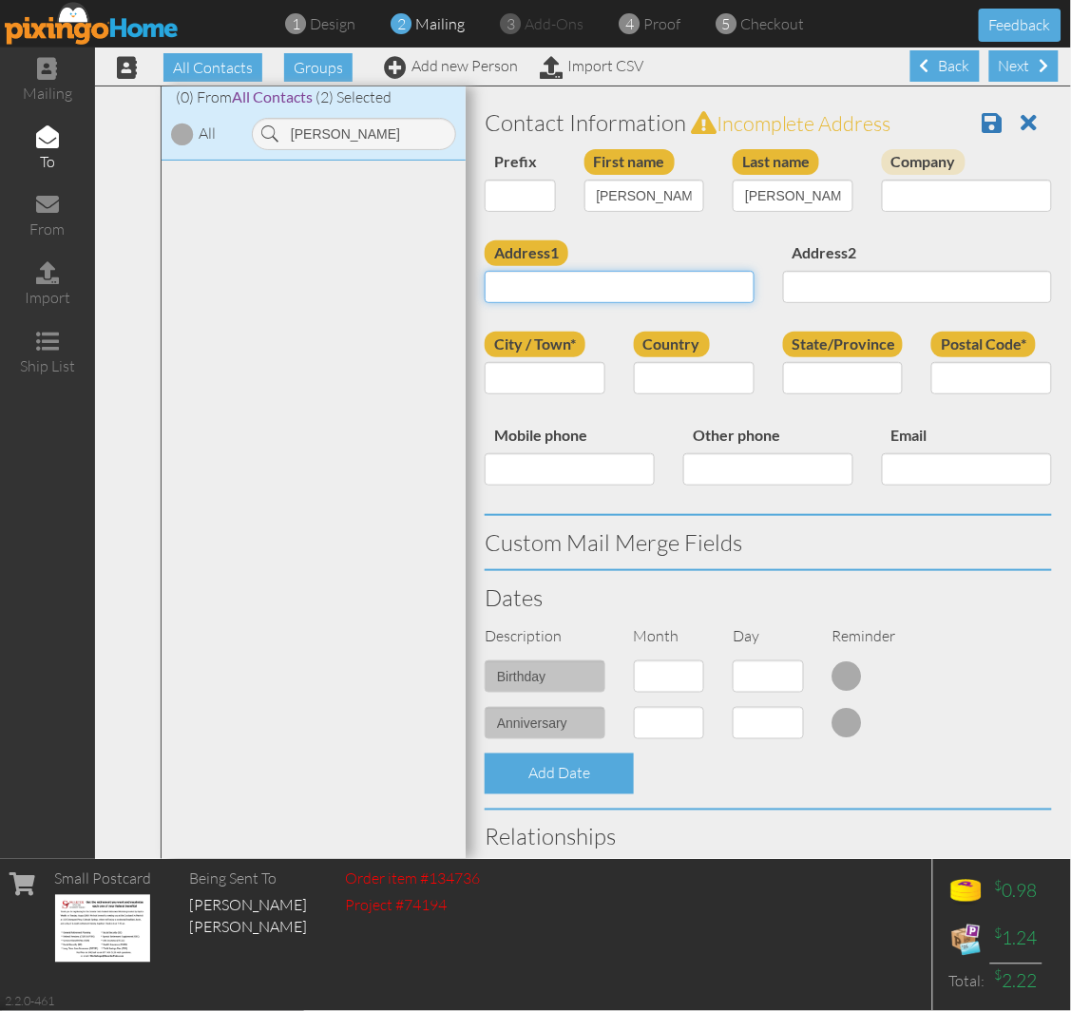
click at [561, 289] on input "Address1" at bounding box center [620, 287] width 270 height 32
paste input "Po Box 38063 Colorado Springs, CO 80937 United States"
click at [612, 285] on input "Po Box 38063 Colorado Springs, CO 80937 United States" at bounding box center [620, 287] width 270 height 32
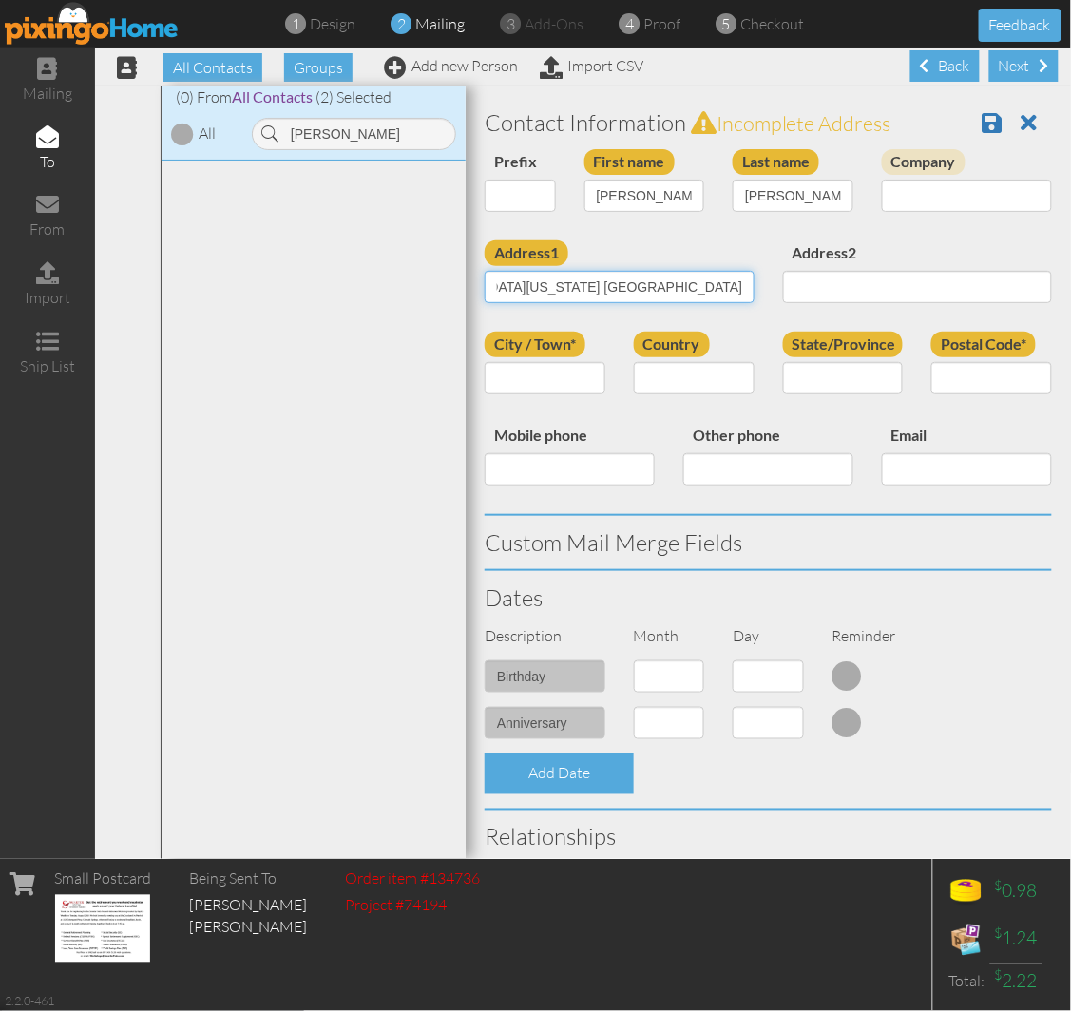
type input "Po Box 38063 Colorado Springs, CO 80937 United States"
click at [934, 374] on input "Postal Code*" at bounding box center [991, 378] width 121 height 32
paste input "80937"
type input "80937"
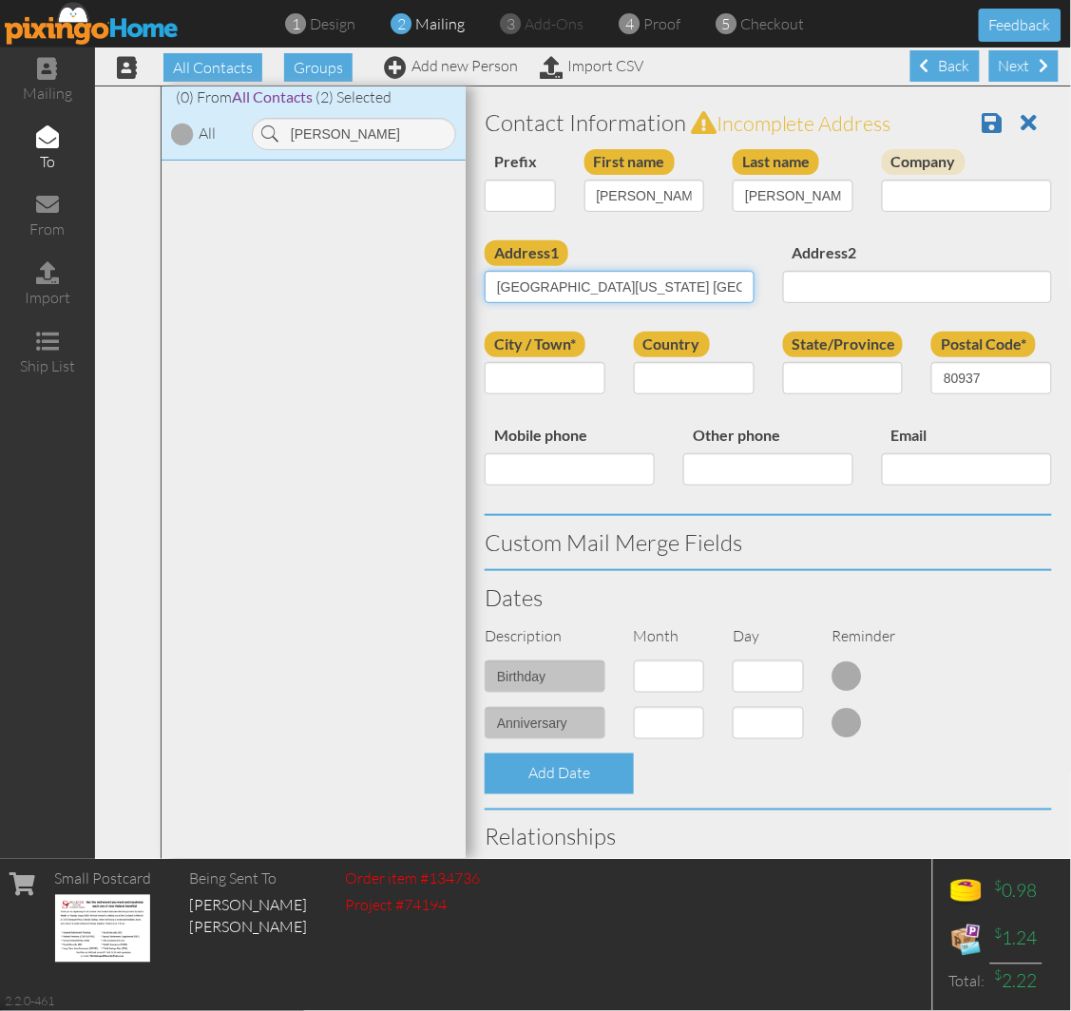
click at [630, 283] on input "Po Box 38063 Colorado Springs, CO 80937 United States" at bounding box center [620, 287] width 270 height 32
drag, startPoint x: 583, startPoint y: 287, endPoint x: 688, endPoint y: 279, distance: 104.8
click at [688, 279] on input "Po Box 38063 Colorado Springs, CO 80937 United States" at bounding box center [620, 287] width 270 height 32
click at [827, 428] on div "Other phone" at bounding box center [768, 461] width 199 height 77
click at [524, 383] on input "City / Town*" at bounding box center [545, 378] width 121 height 32
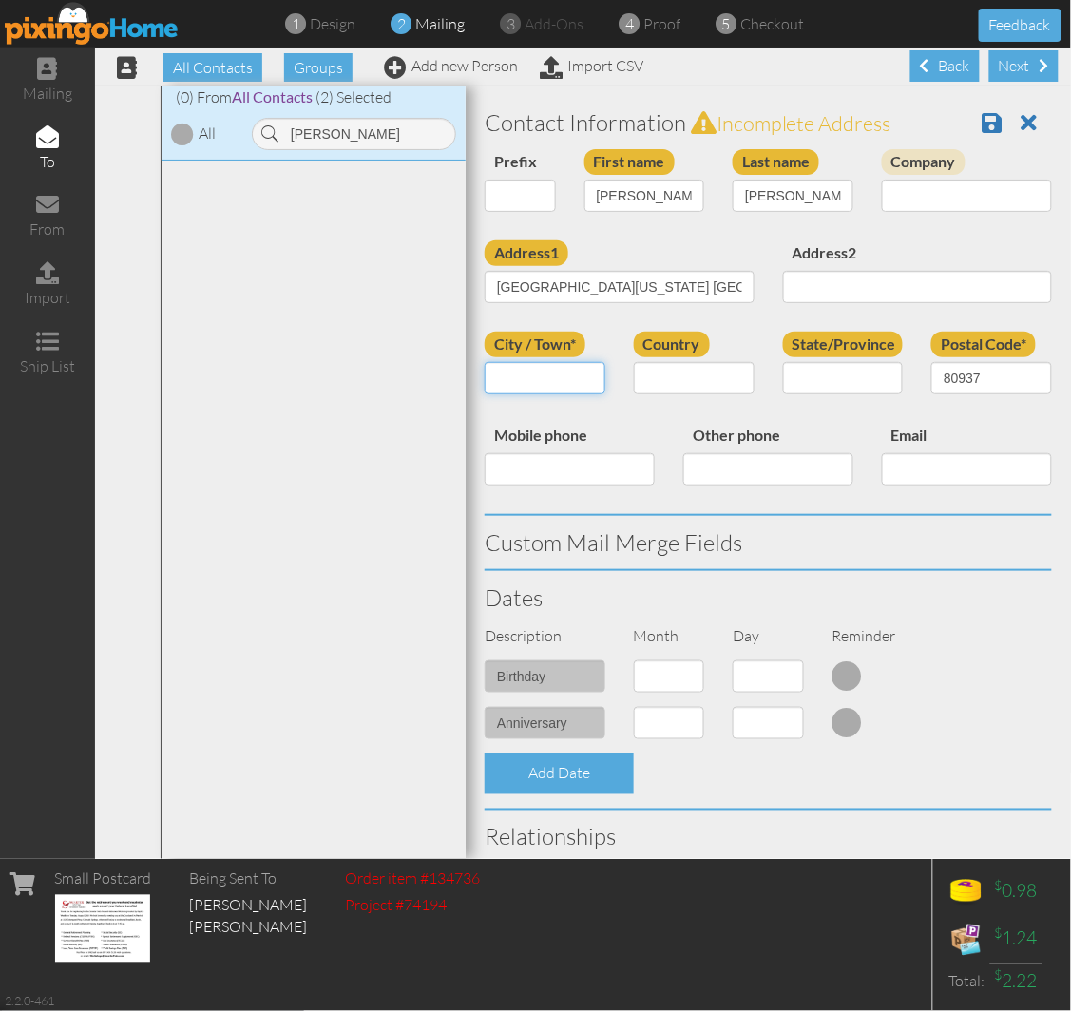
paste input "[US_STATE][GEOGRAPHIC_DATA]"
type input "[US_STATE][GEOGRAPHIC_DATA]"
click at [678, 374] on select "United States -------------- Afghanistan Albania Algeria American Samoa Andorra…" at bounding box center [694, 378] width 121 height 32
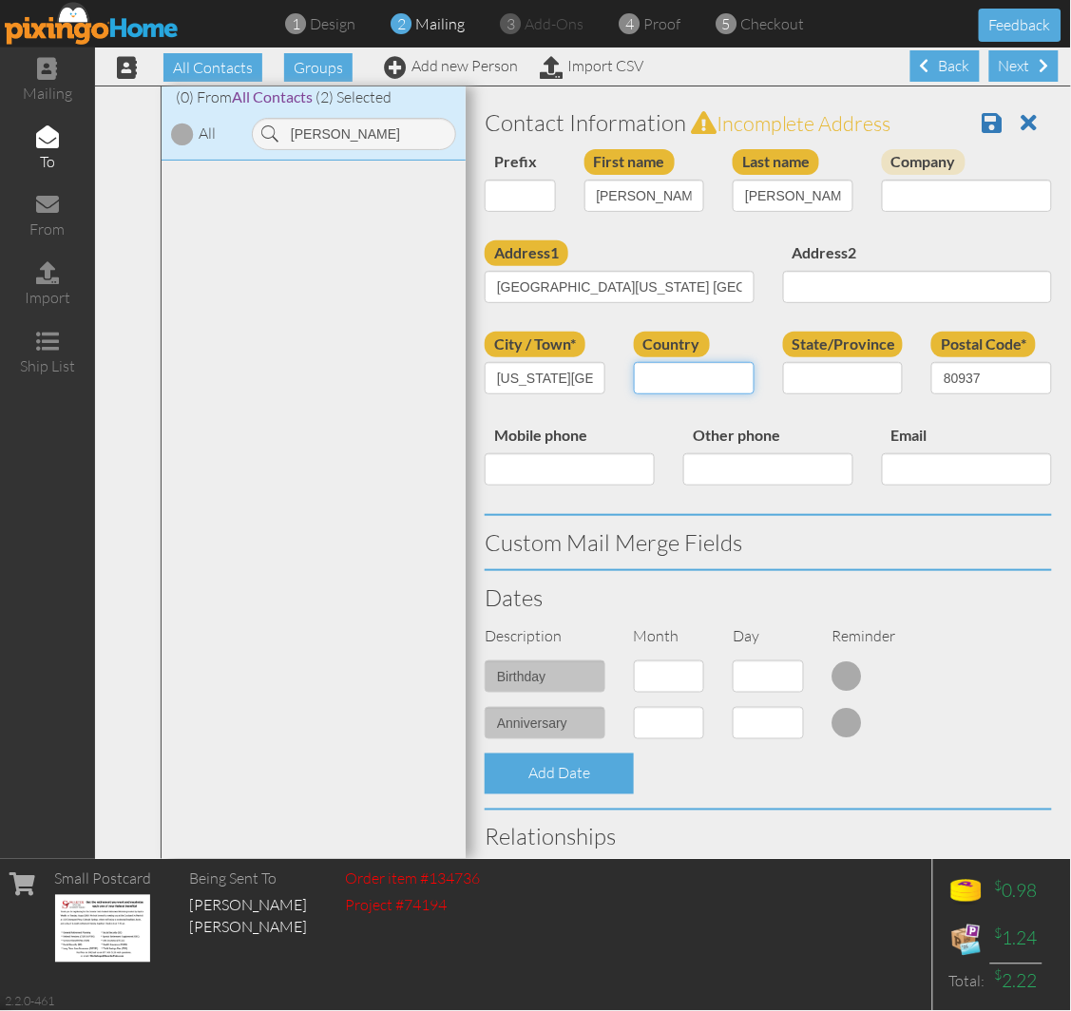
select select "object:28285"
click at [634, 362] on select "United States -------------- Afghanistan Albania Algeria American Samoa Andorra…" at bounding box center [694, 378] width 121 height 32
click at [827, 372] on select "AA (Military) AE (Military) Alabama Alaska American Samoa AP (Military) Arizona…" at bounding box center [843, 378] width 121 height 32
select select "object:28539"
click at [783, 362] on select "AA (Military) AE (Military) Alabama Alaska American Samoa AP (Military) Arizona…" at bounding box center [843, 378] width 121 height 32
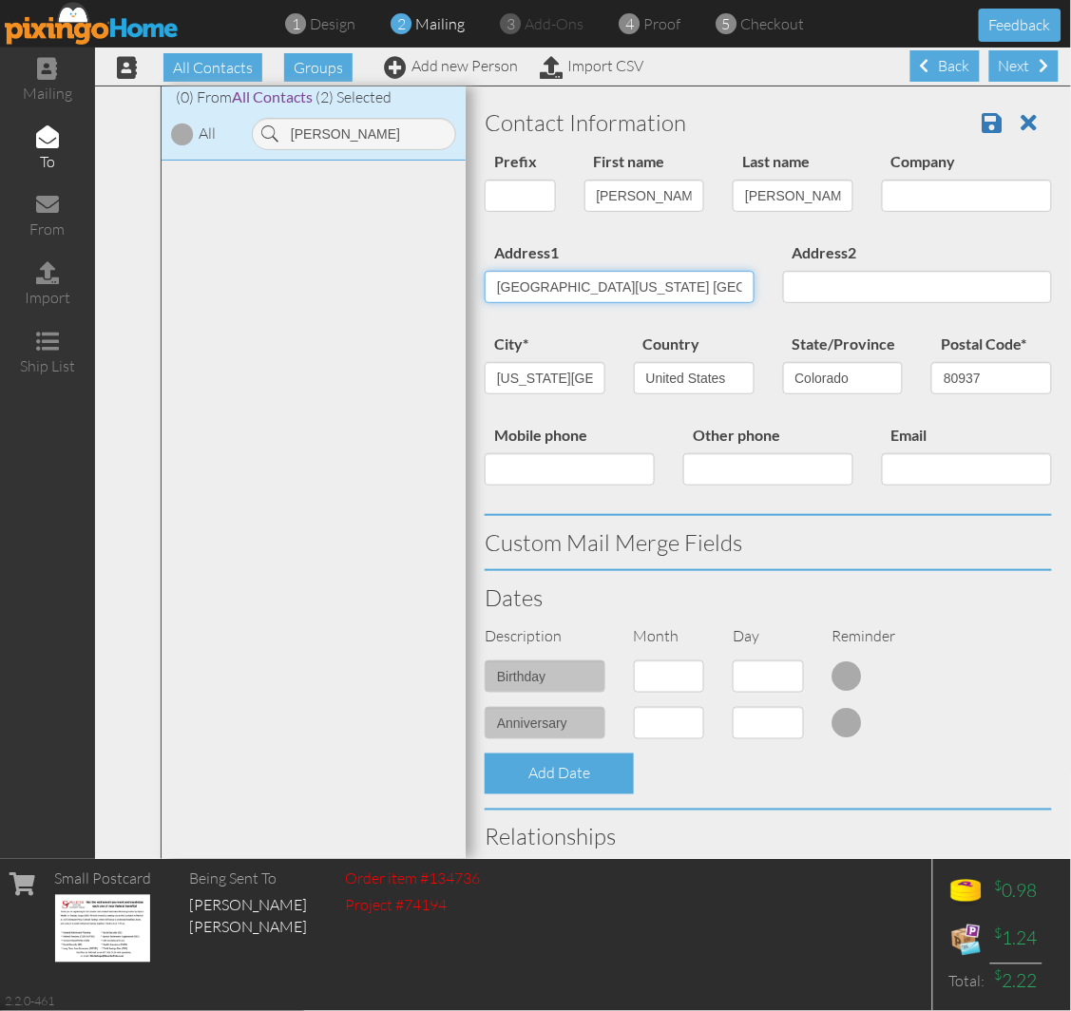
scroll to position [0, 112]
drag, startPoint x: 587, startPoint y: 290, endPoint x: 891, endPoint y: 308, distance: 304.5
click at [891, 308] on div "Address1 Po Box 38063 Colorado Springs, CO 80937 United States Address2" at bounding box center [768, 285] width 596 height 91
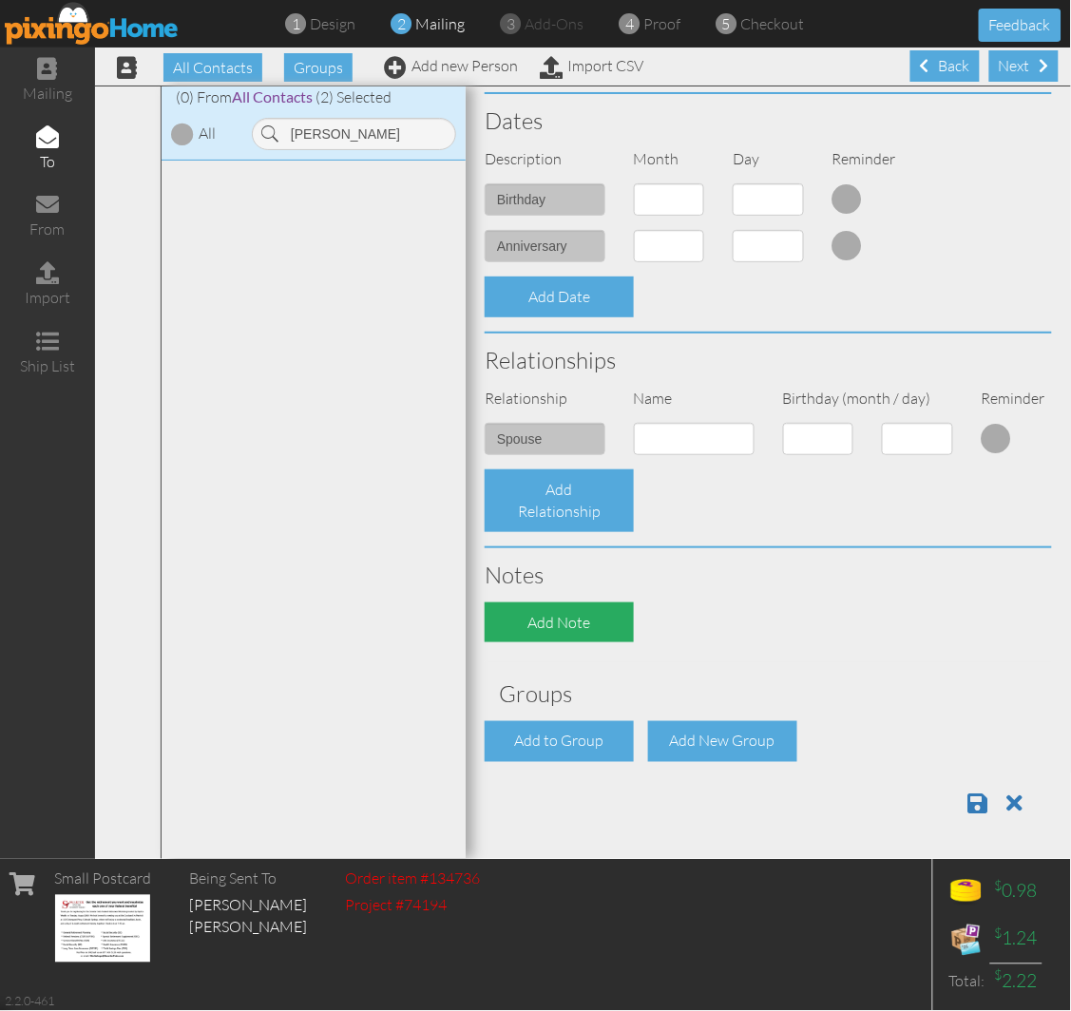
scroll to position [495, 0]
type input "Po Box 38063"
click at [559, 735] on div "Add to Group" at bounding box center [559, 741] width 149 height 41
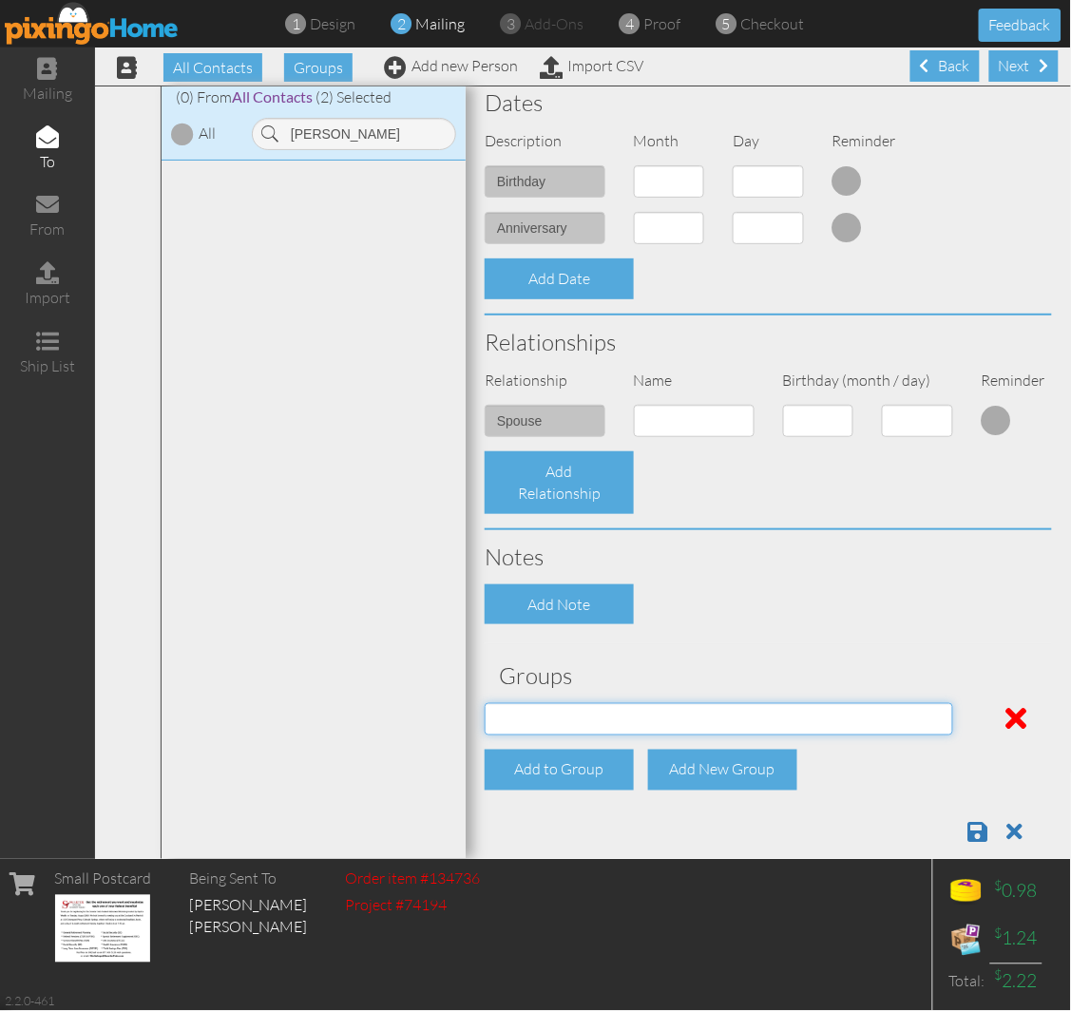
click at [573, 717] on select "04/22/2025 SMARTER FEDS OSD DMEA California 06/25/2025 BOP Onsite 08/12 Puerto …" at bounding box center [719, 719] width 468 height 32
select select "object:28603"
click at [485, 703] on select "04/22/2025 SMARTER FEDS OSD DMEA California 06/25/2025 BOP Onsite 08/12 Puerto …" at bounding box center [719, 719] width 468 height 32
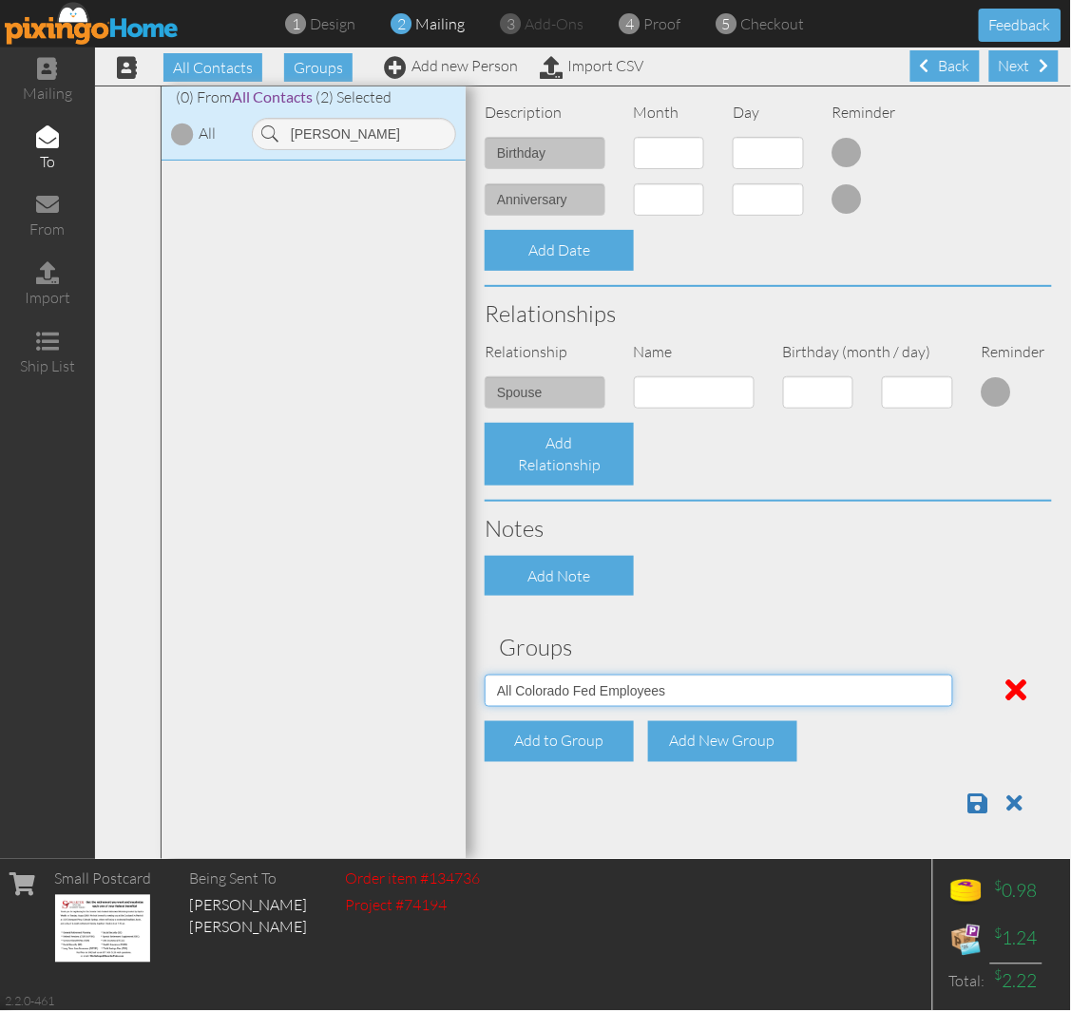
scroll to position [542, 0]
click at [968, 801] on span at bounding box center [978, 803] width 20 height 23
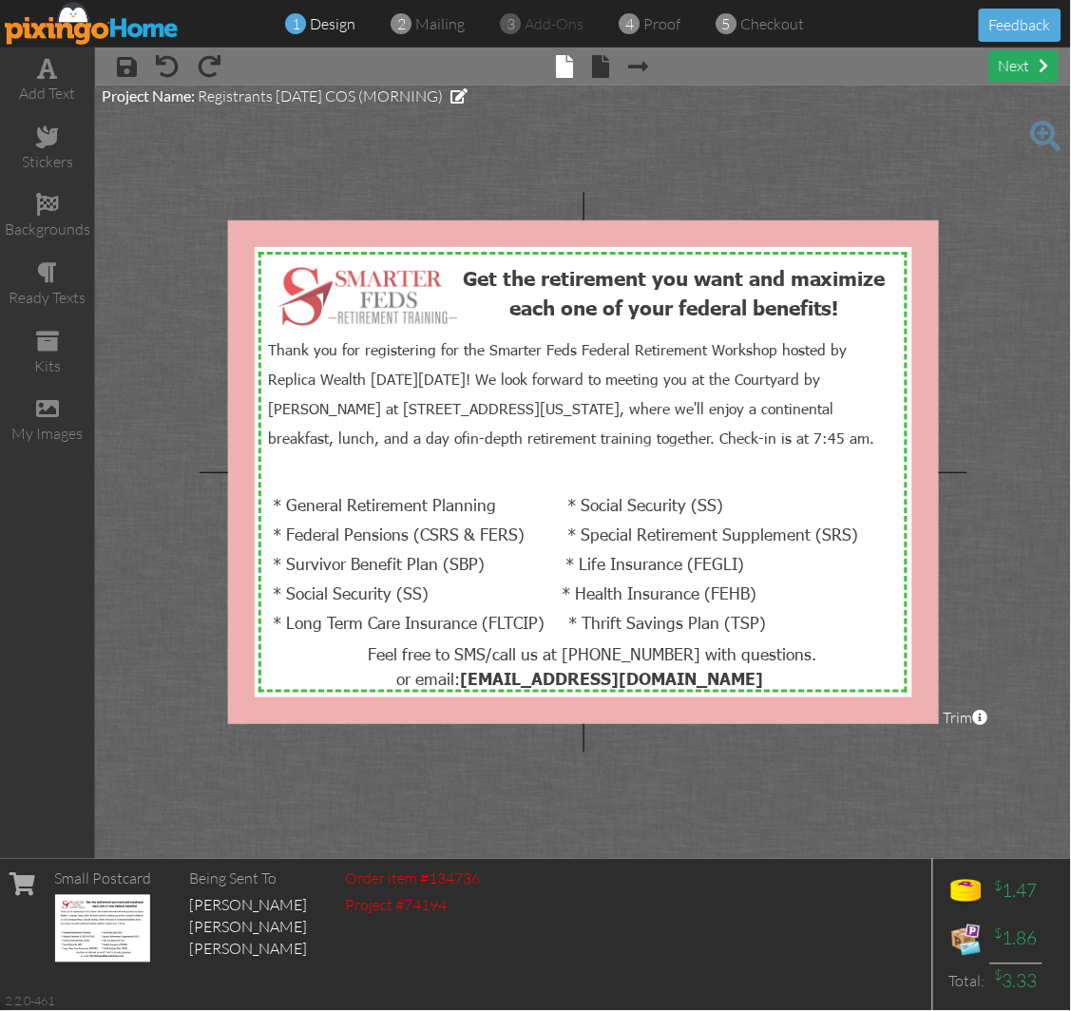
click at [1023, 70] on div "next" at bounding box center [1023, 65] width 69 height 31
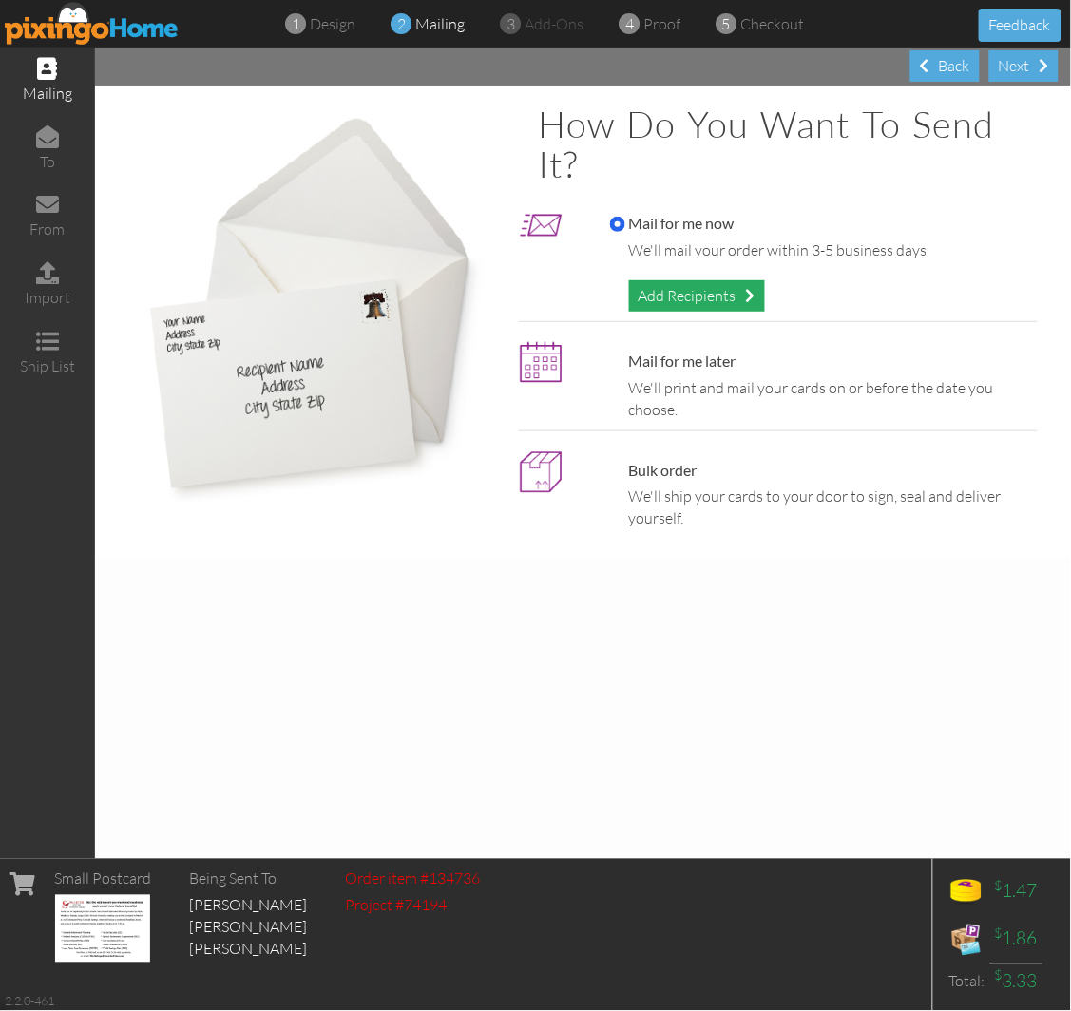
click at [675, 288] on div "Add Recipients" at bounding box center [697, 295] width 136 height 31
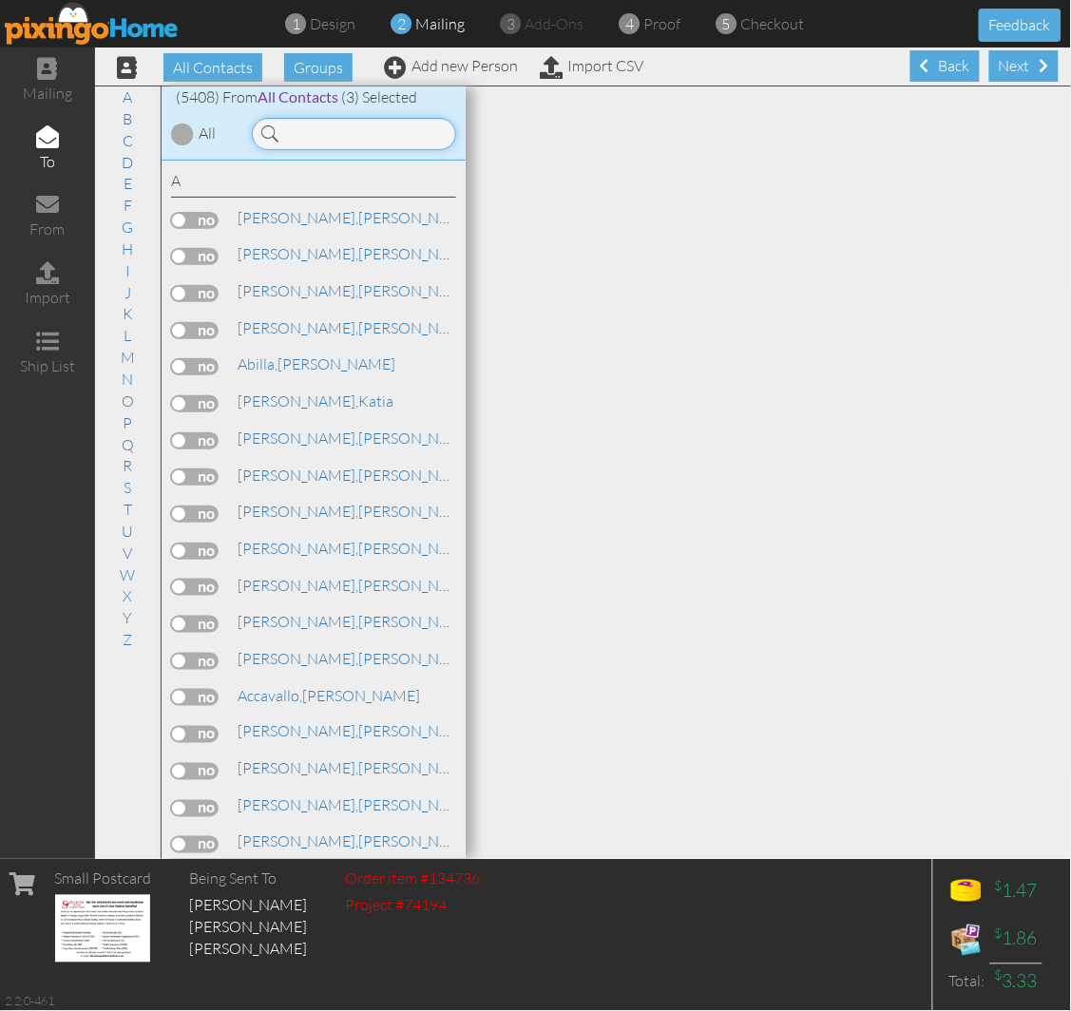
click at [305, 144] on input at bounding box center [354, 134] width 204 height 32
click at [305, 128] on input at bounding box center [354, 134] width 204 height 32
type input "lori"
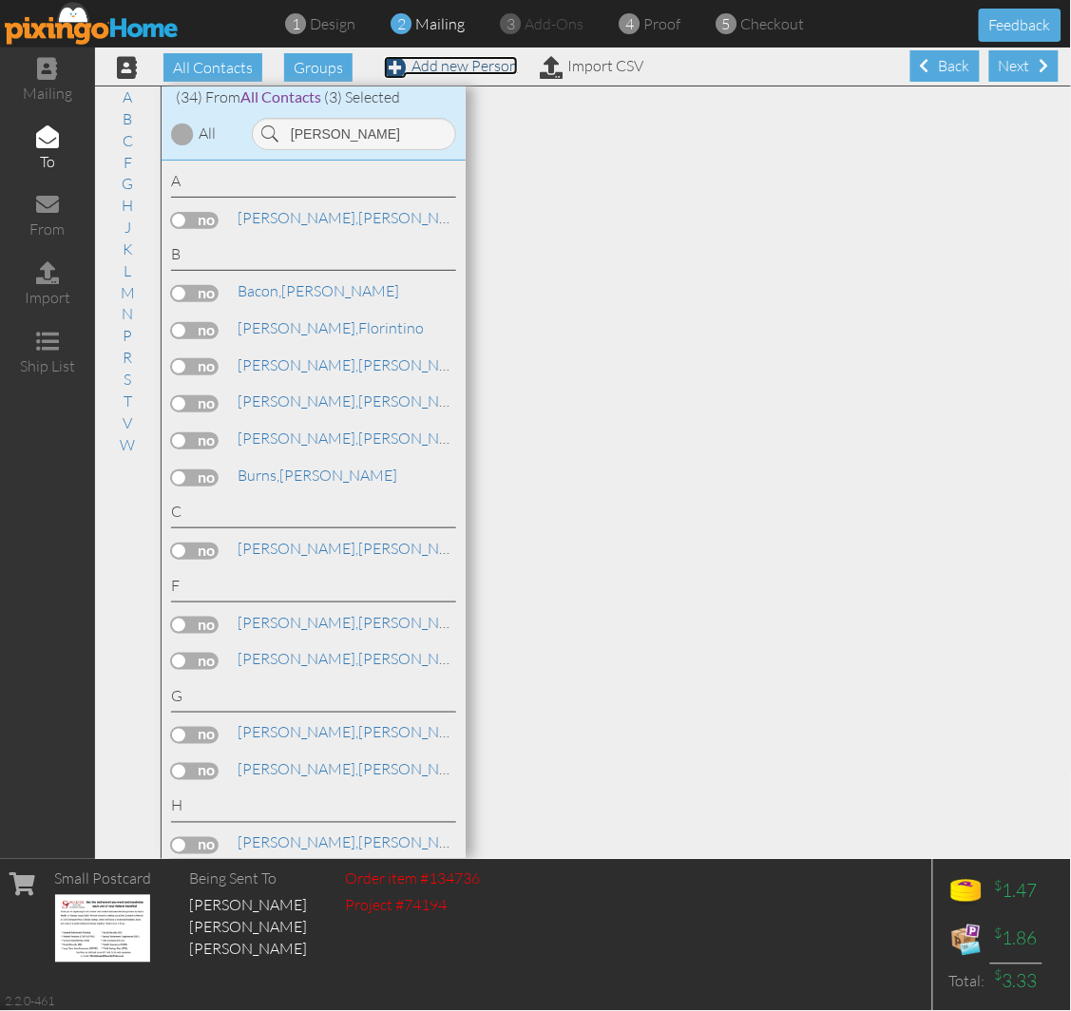
click at [439, 70] on link "Add new Person" at bounding box center [451, 65] width 134 height 19
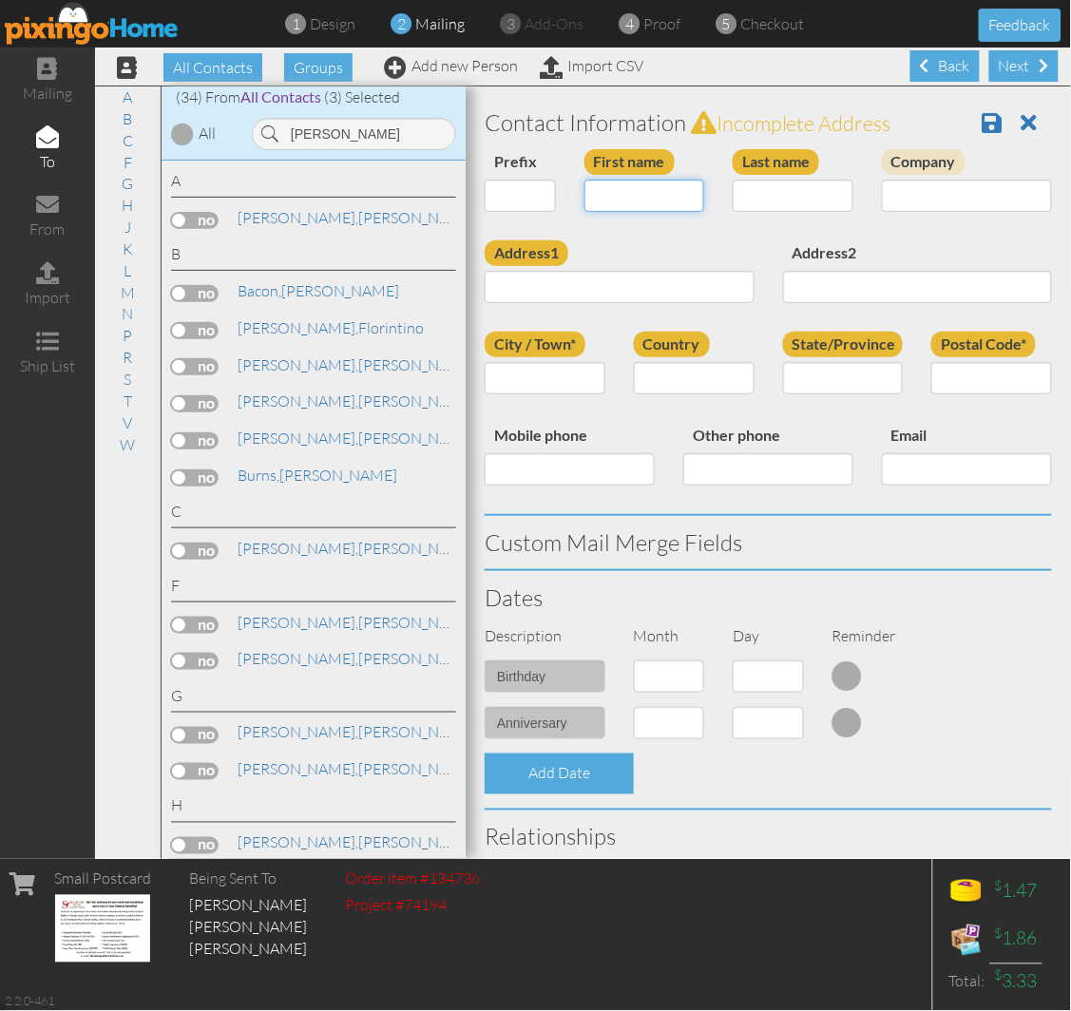
click at [627, 201] on input "First name" at bounding box center [644, 196] width 121 height 32
type input "[PERSON_NAME]"
click at [763, 196] on input "Last name" at bounding box center [792, 196] width 121 height 32
type input "Coughlin"
click at [584, 293] on input "Address1" at bounding box center [620, 287] width 270 height 32
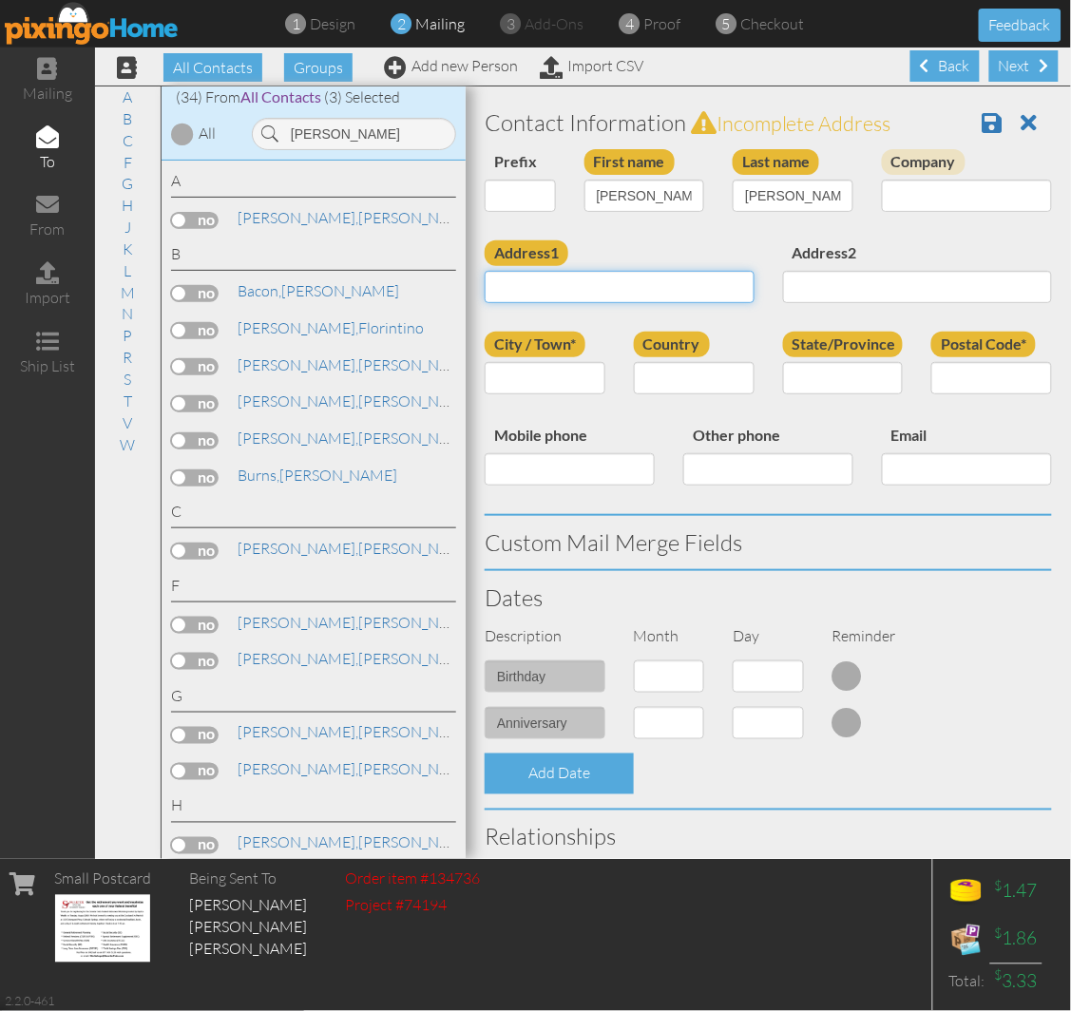
paste input "108 Watson Blvd Colorado Springs, CO 80911 United States"
click at [618, 293] on input "108 Watson Blvd Colorado Springs, CO 80911 United States" at bounding box center [620, 287] width 270 height 32
type input "108 Watson Blvd Colorado Springs, CO 80911 United States"
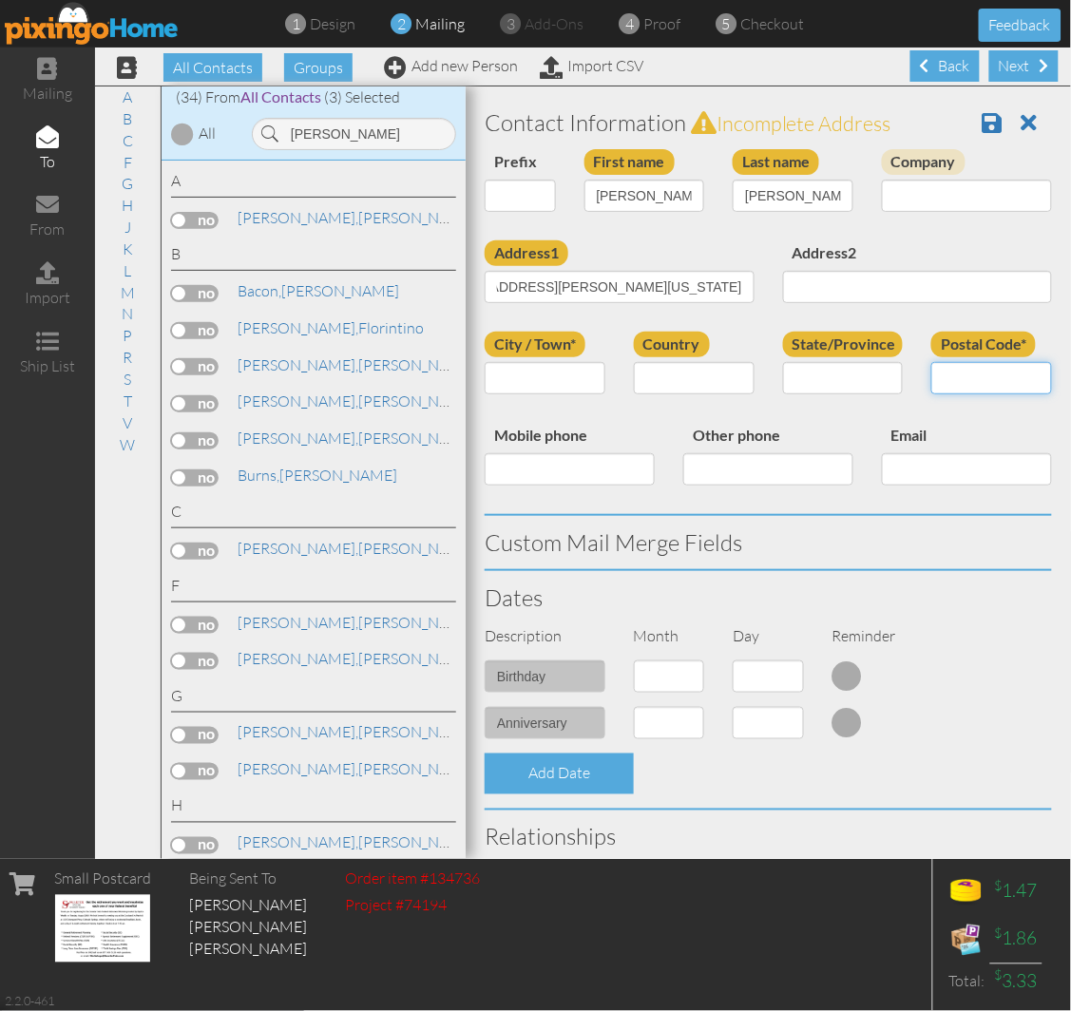
scroll to position [0, 0]
click at [931, 374] on input "Postal Code*" at bounding box center [991, 378] width 121 height 32
paste input "80911"
type input "80911"
click at [622, 293] on input "108 Watson Blvd Colorado Springs, CO 80911 United States" at bounding box center [620, 287] width 270 height 32
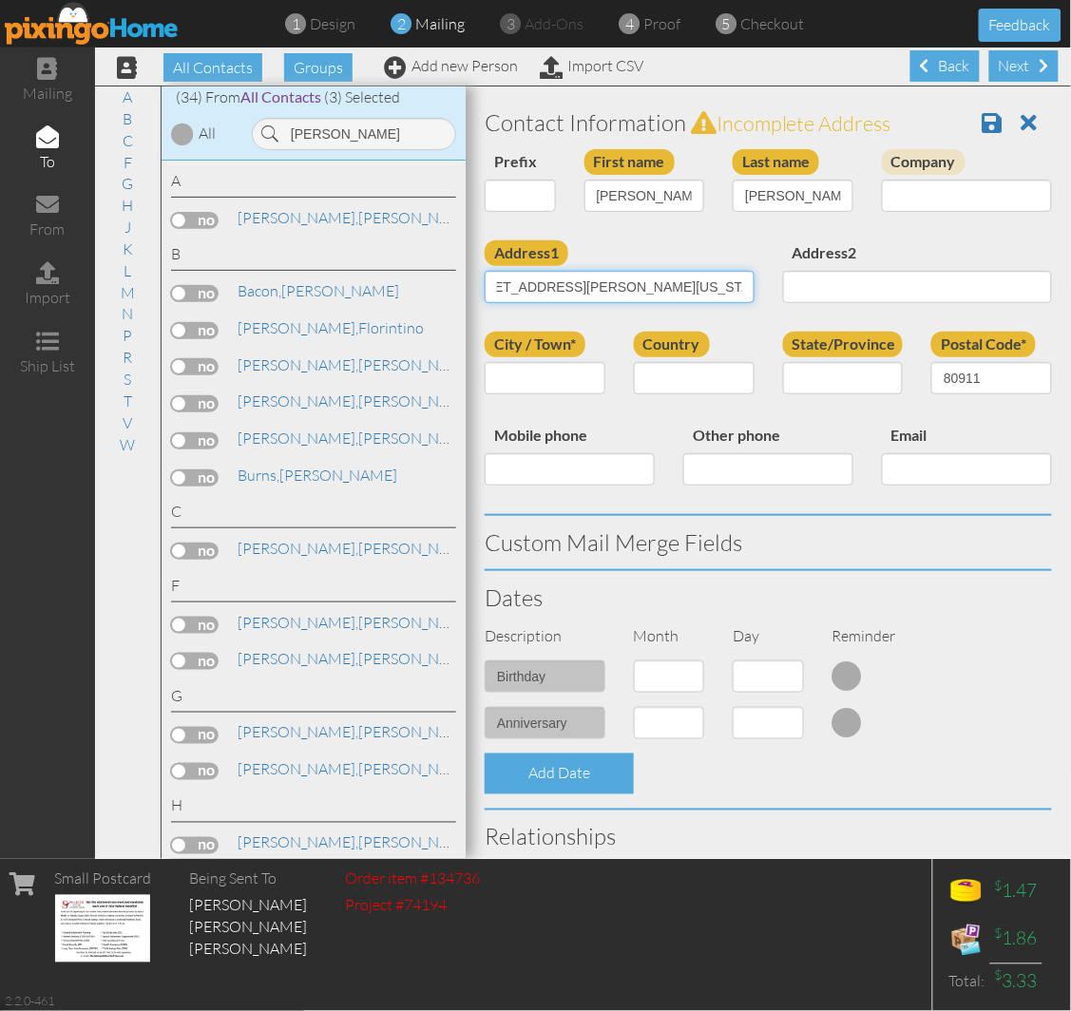
scroll to position [0, 50]
drag, startPoint x: 603, startPoint y: 283, endPoint x: 650, endPoint y: 272, distance: 47.9
click at [650, 272] on input "108 Watson Blvd Colorado Springs, CO 80911 United States" at bounding box center [620, 287] width 270 height 32
click at [830, 419] on div "City / Town* Country United States -------------- Afghanistan Albania Algeria A…" at bounding box center [768, 377] width 596 height 91
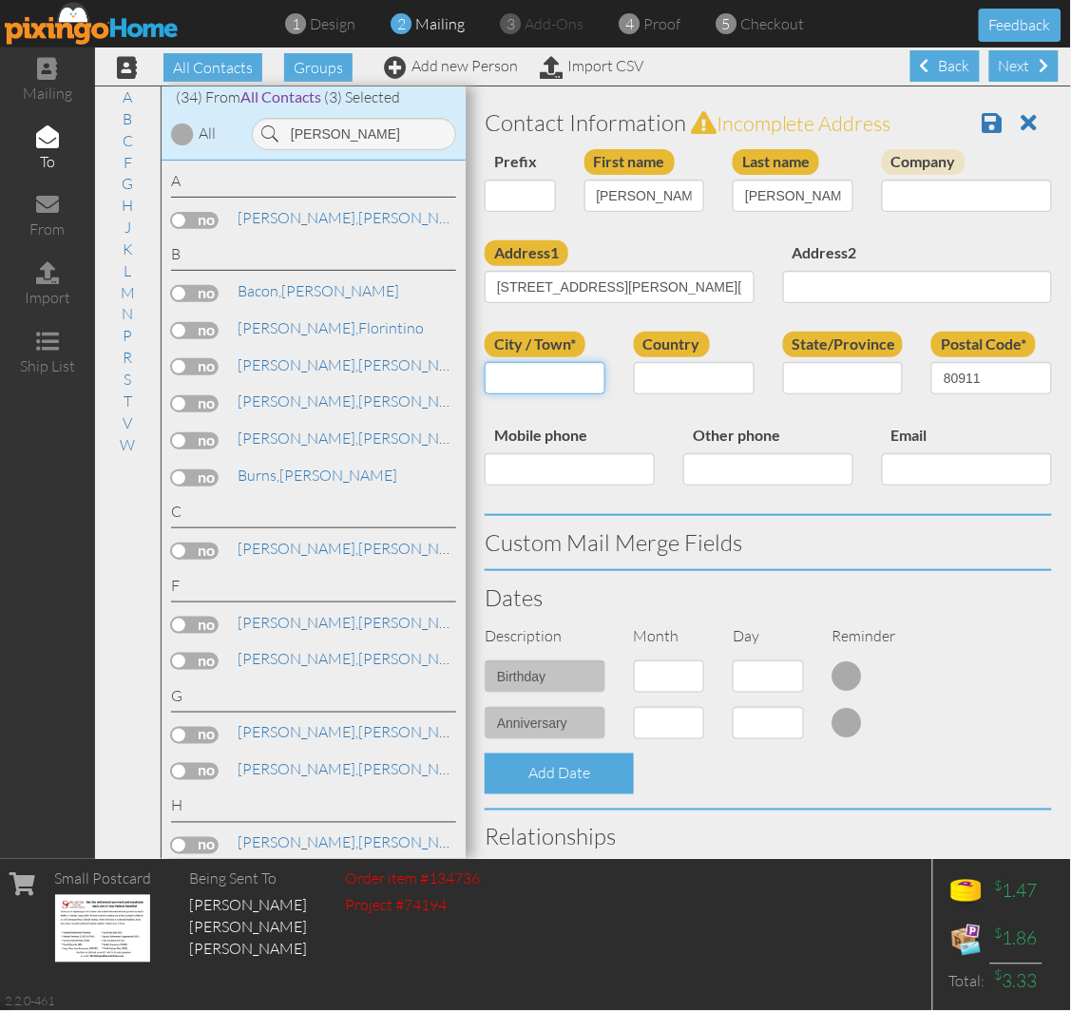
click at [524, 373] on input "City / Town*" at bounding box center [545, 378] width 121 height 32
paste input "[US_STATE][GEOGRAPHIC_DATA]"
type input "[US_STATE][GEOGRAPHIC_DATA]"
click at [684, 376] on select "United States -------------- Afghanistan Albania Algeria American Samoa Andorra…" at bounding box center [694, 378] width 121 height 32
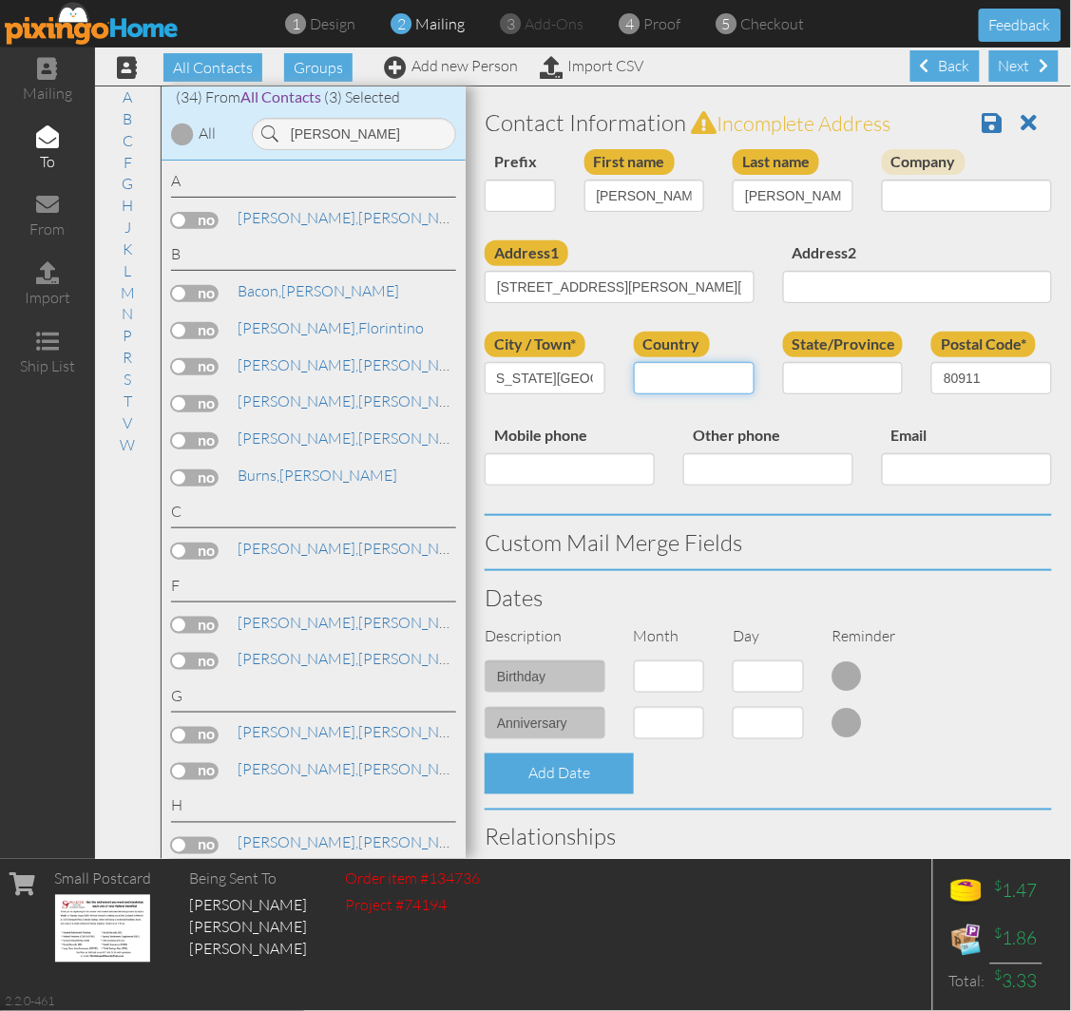
scroll to position [0, 0]
select select "object:17288"
click at [634, 362] on select "United States -------------- Afghanistan Albania Algeria American Samoa Andorra…" at bounding box center [694, 378] width 121 height 32
click at [794, 378] on select "AA (Military) AE (Military) Alabama Alaska American Samoa AP (Military) Arizona…" at bounding box center [843, 378] width 121 height 32
select select "object:17542"
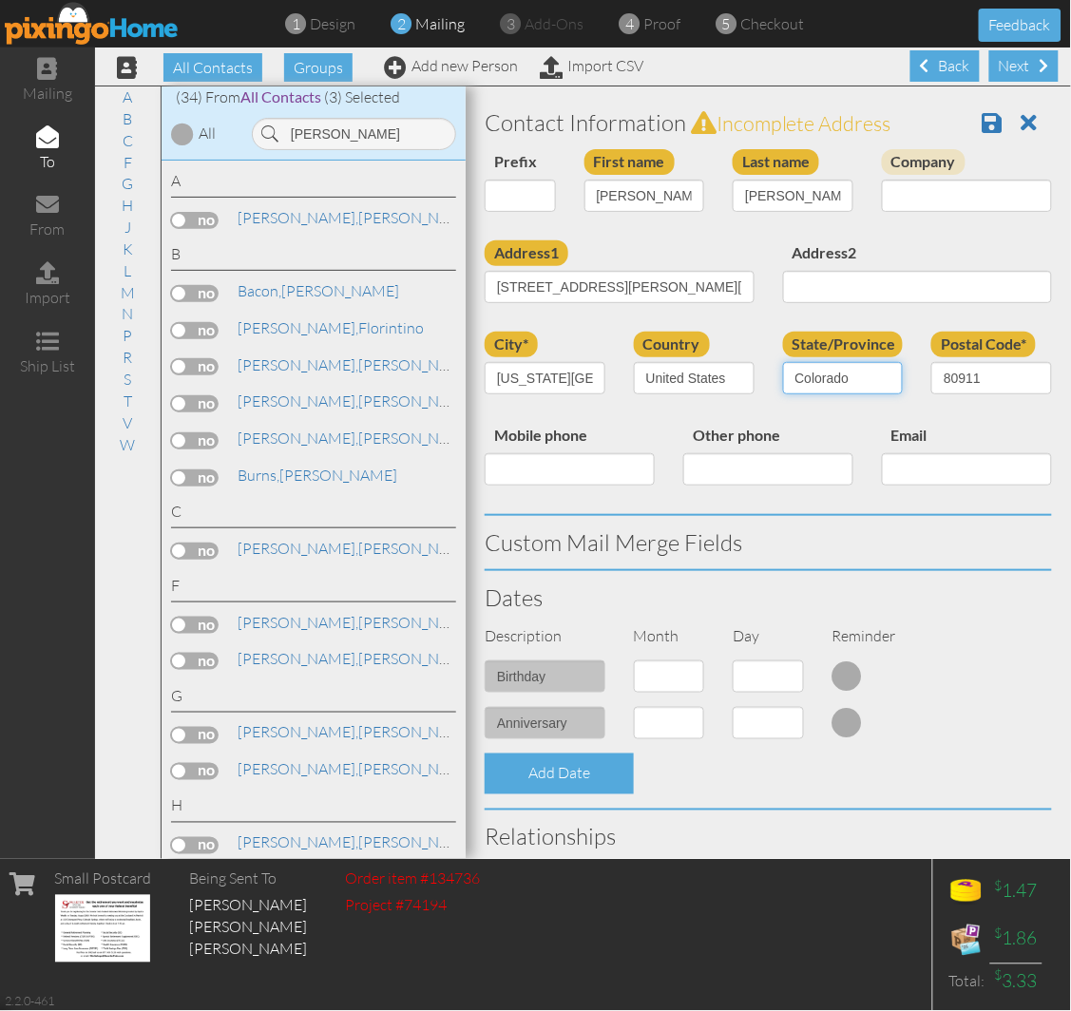
click at [783, 362] on select "AA (Military) AE (Military) Alabama Alaska American Samoa AP (Military) Arizona…" at bounding box center [843, 378] width 121 height 32
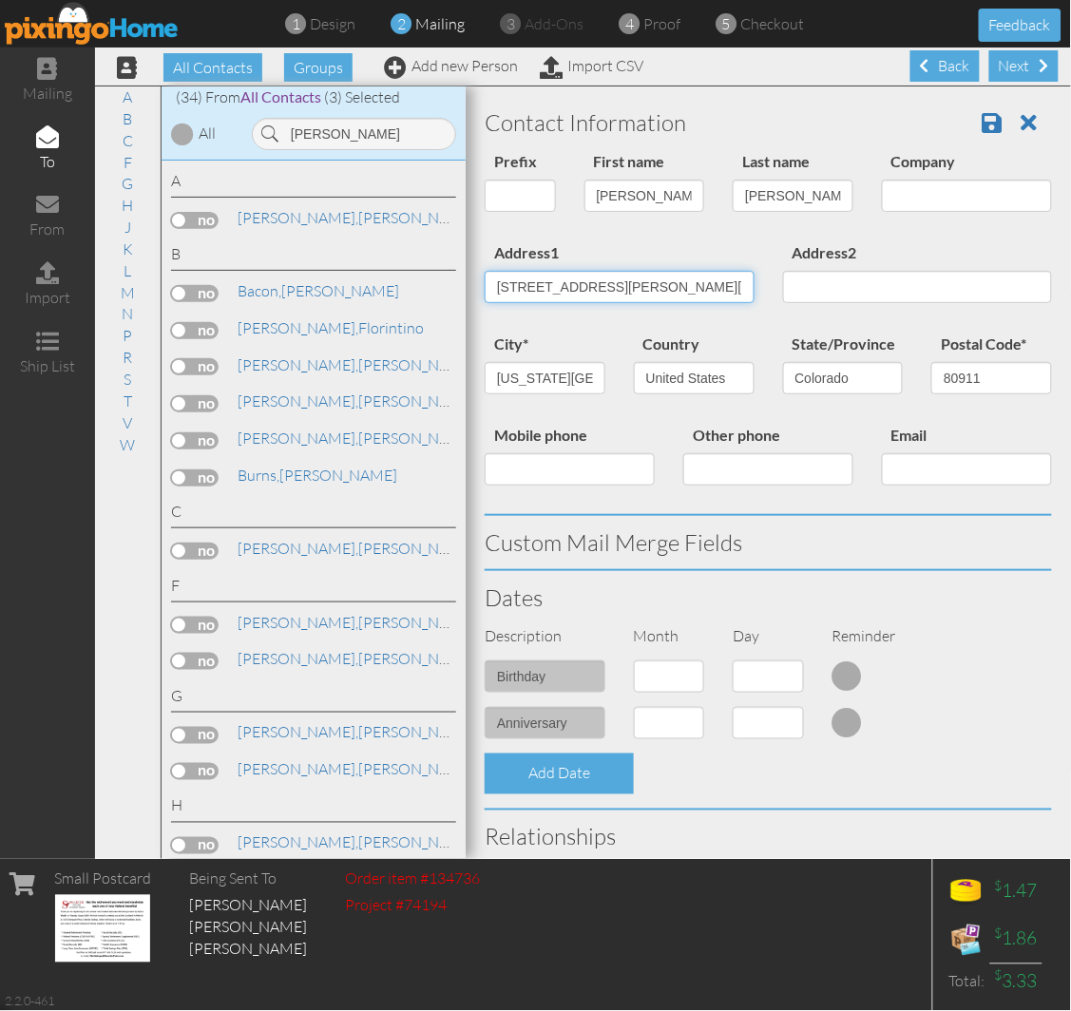
scroll to position [0, 127]
drag, startPoint x: 603, startPoint y: 288, endPoint x: 886, endPoint y: 266, distance: 284.0
click at [886, 266] on div "Address1 108 Watson Blvd Colorado Springs, CO 80911 United States Address2" at bounding box center [768, 285] width 596 height 91
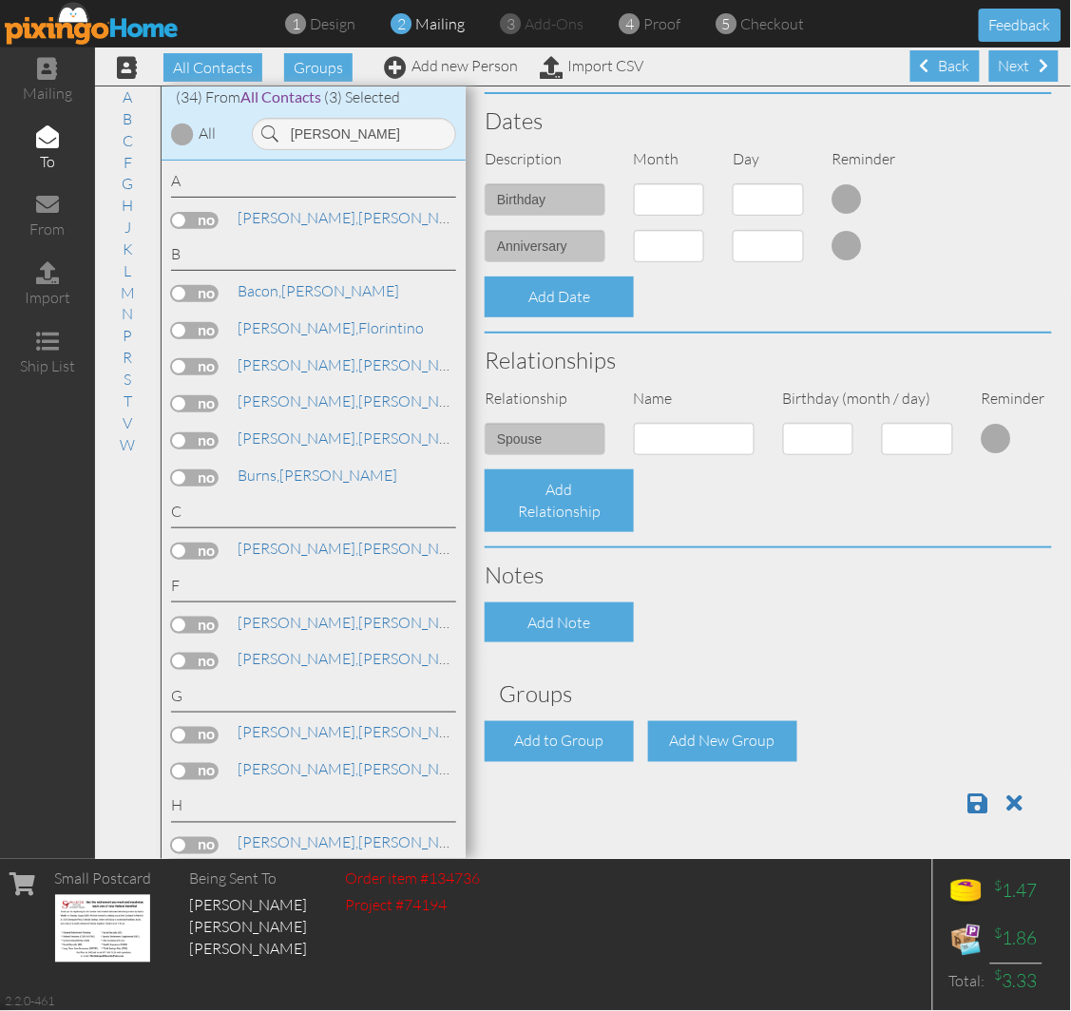
scroll to position [495, 0]
type input "[STREET_ADDRESS][PERSON_NAME]"
click at [565, 728] on div "Add to Group" at bounding box center [559, 741] width 149 height 41
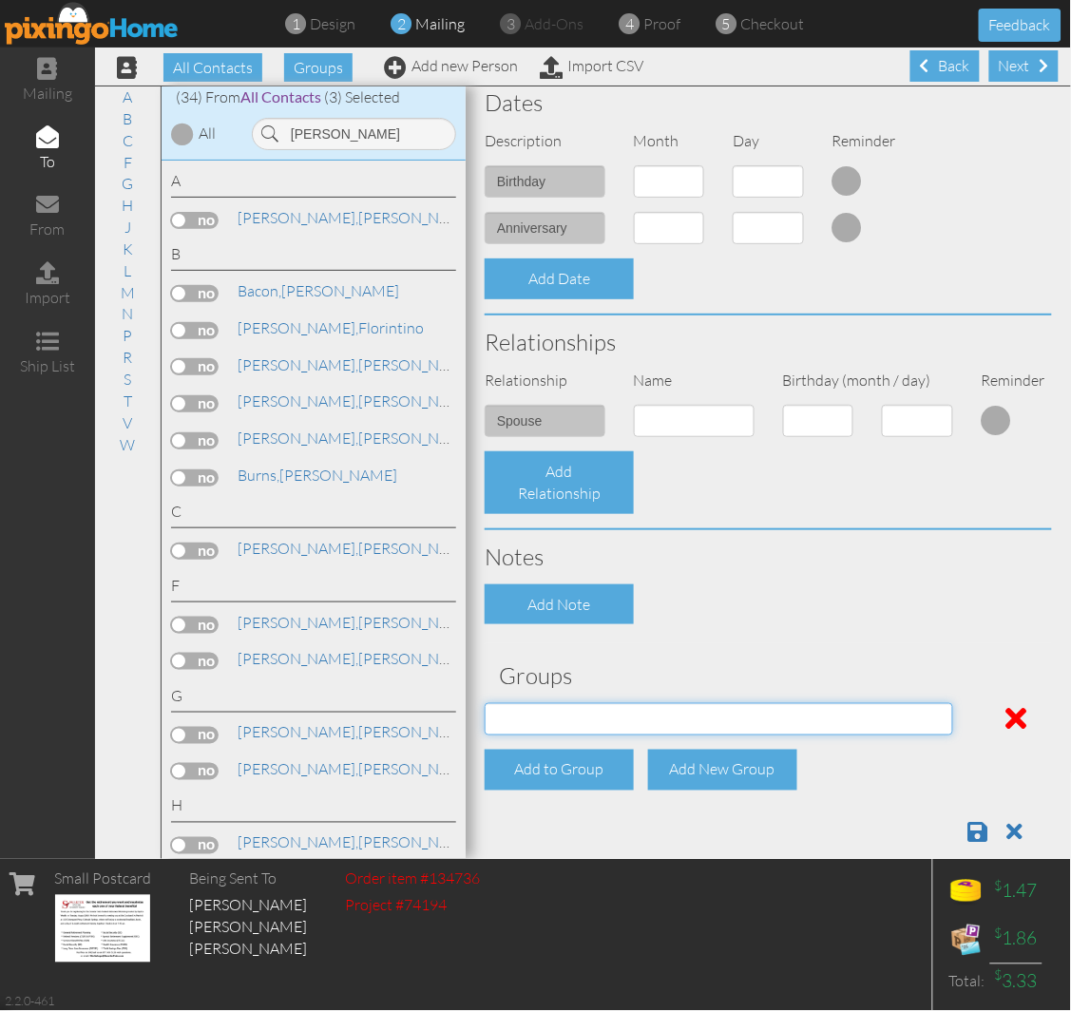
click at [583, 718] on select "04/22/2025 SMARTER FEDS OSD DMEA California 06/25/2025 BOP Onsite 08/12 Puerto …" at bounding box center [719, 719] width 468 height 32
select select "object:17606"
click at [485, 703] on select "04/22/2025 SMARTER FEDS OSD DMEA California 06/25/2025 BOP Onsite 08/12 Puerto …" at bounding box center [719, 719] width 468 height 32
click at [968, 844] on span at bounding box center [978, 832] width 20 height 23
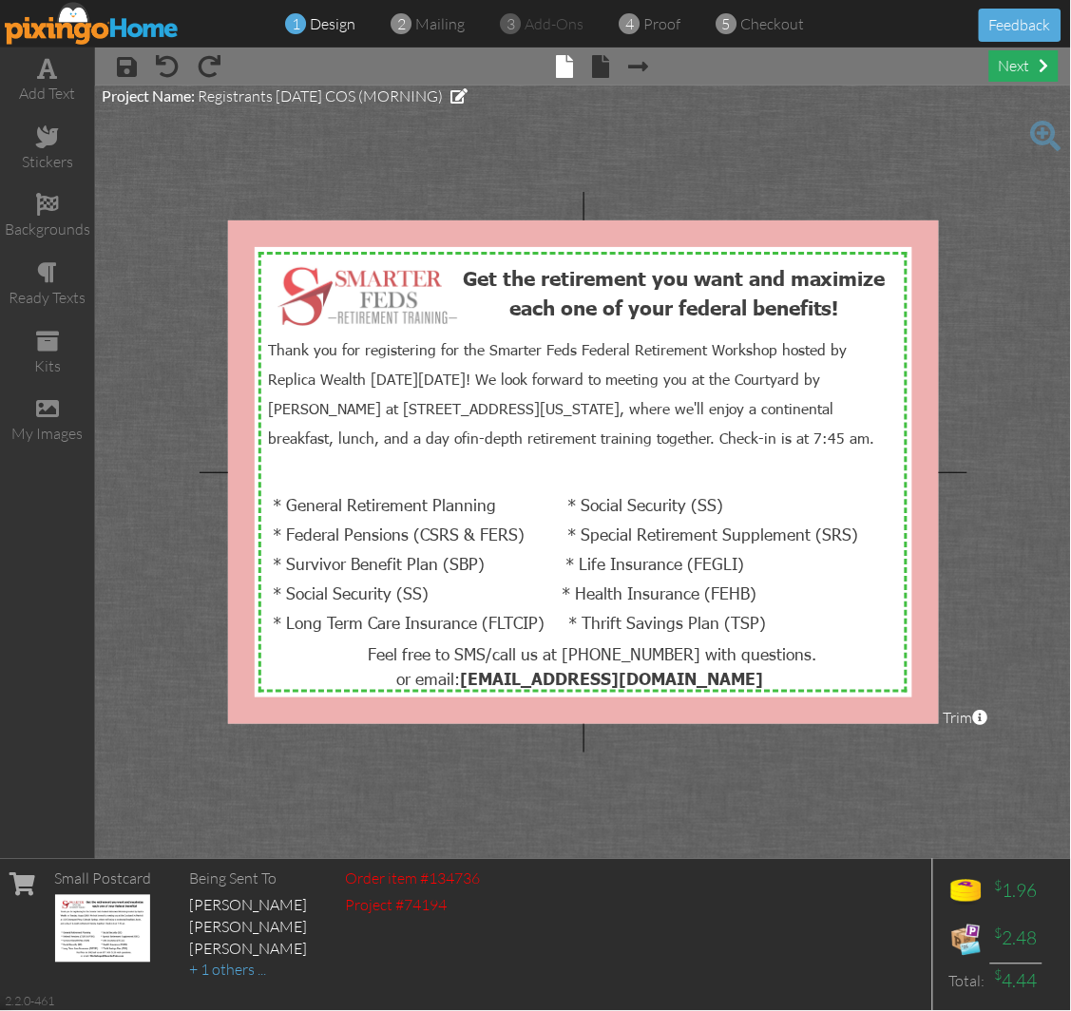
click at [1009, 72] on div "next" at bounding box center [1023, 65] width 69 height 31
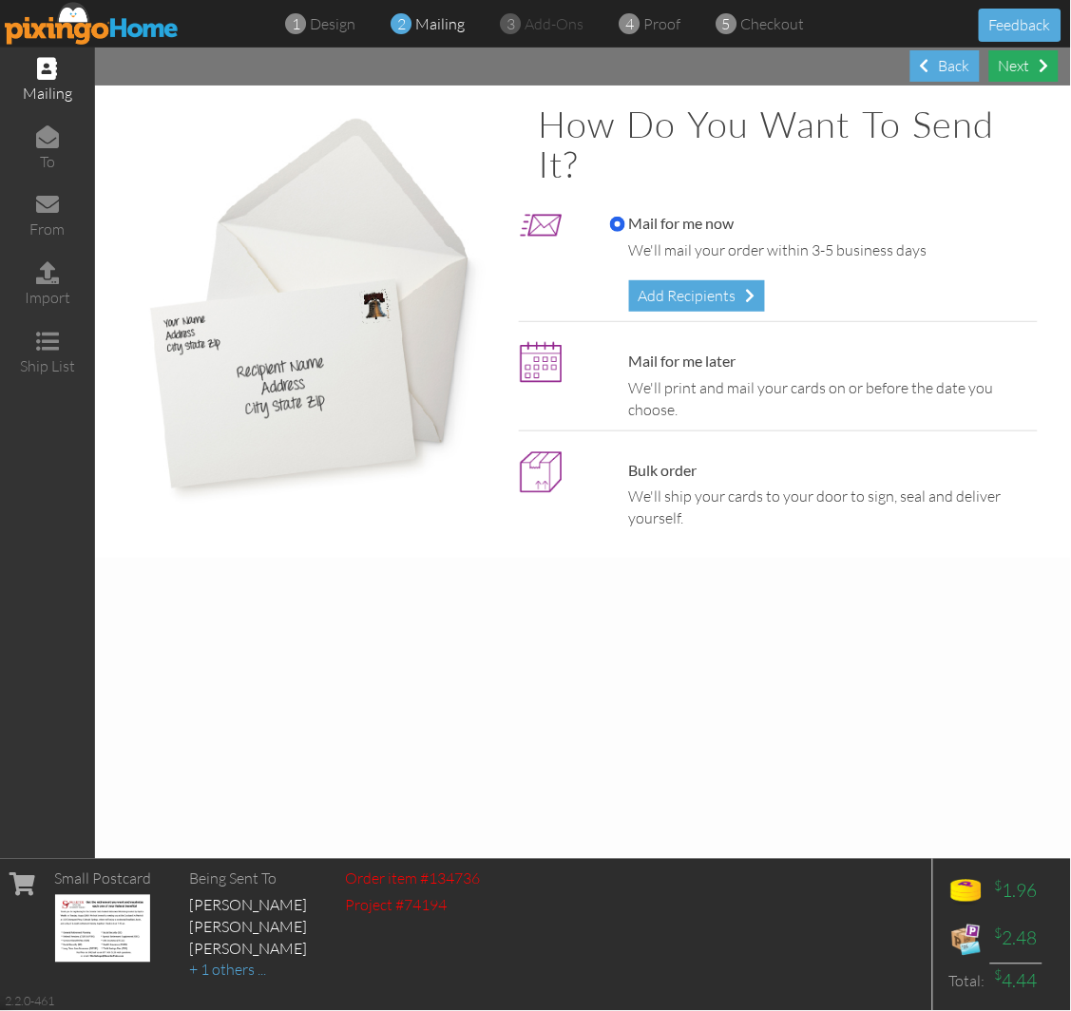
click at [1017, 57] on div "Next" at bounding box center [1023, 65] width 69 height 31
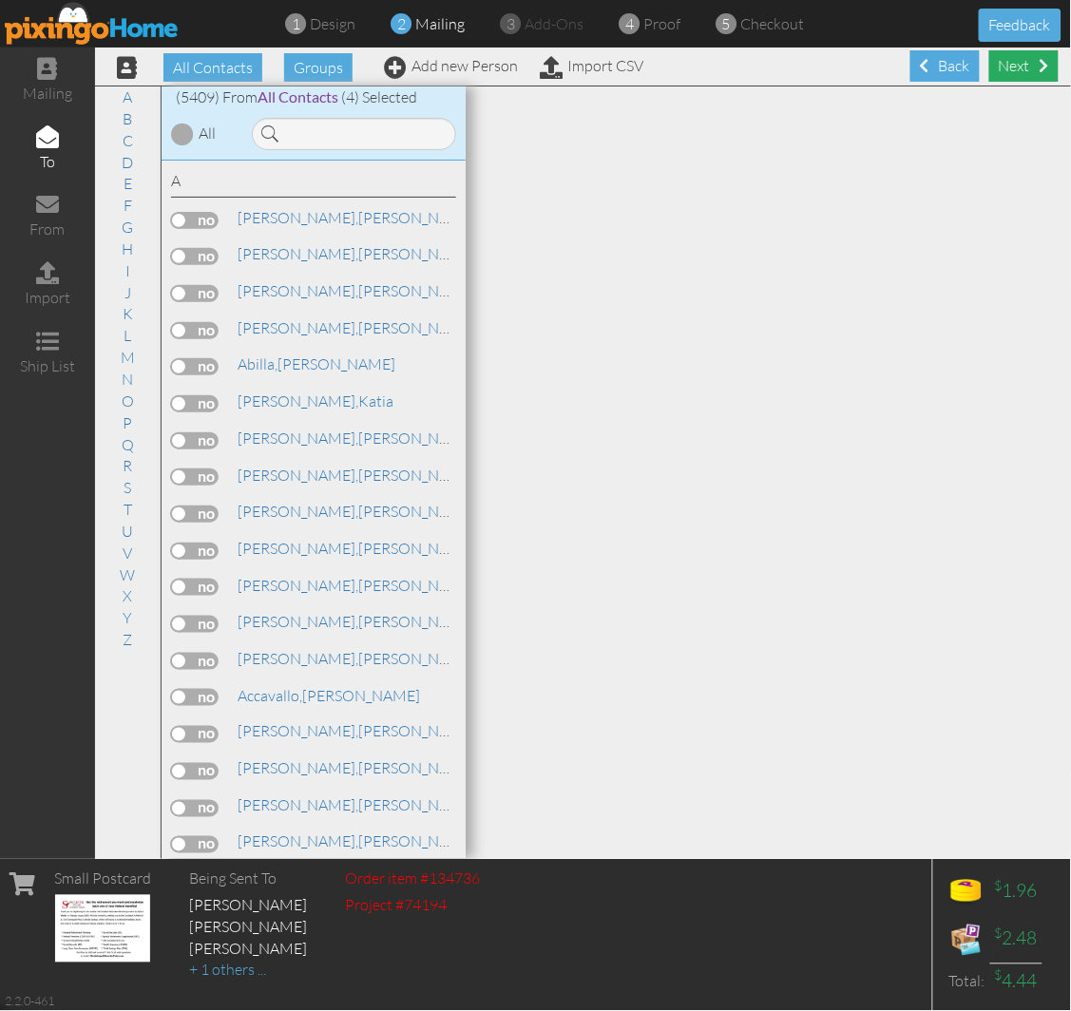
click at [1039, 71] on span at bounding box center [1044, 65] width 10 height 15
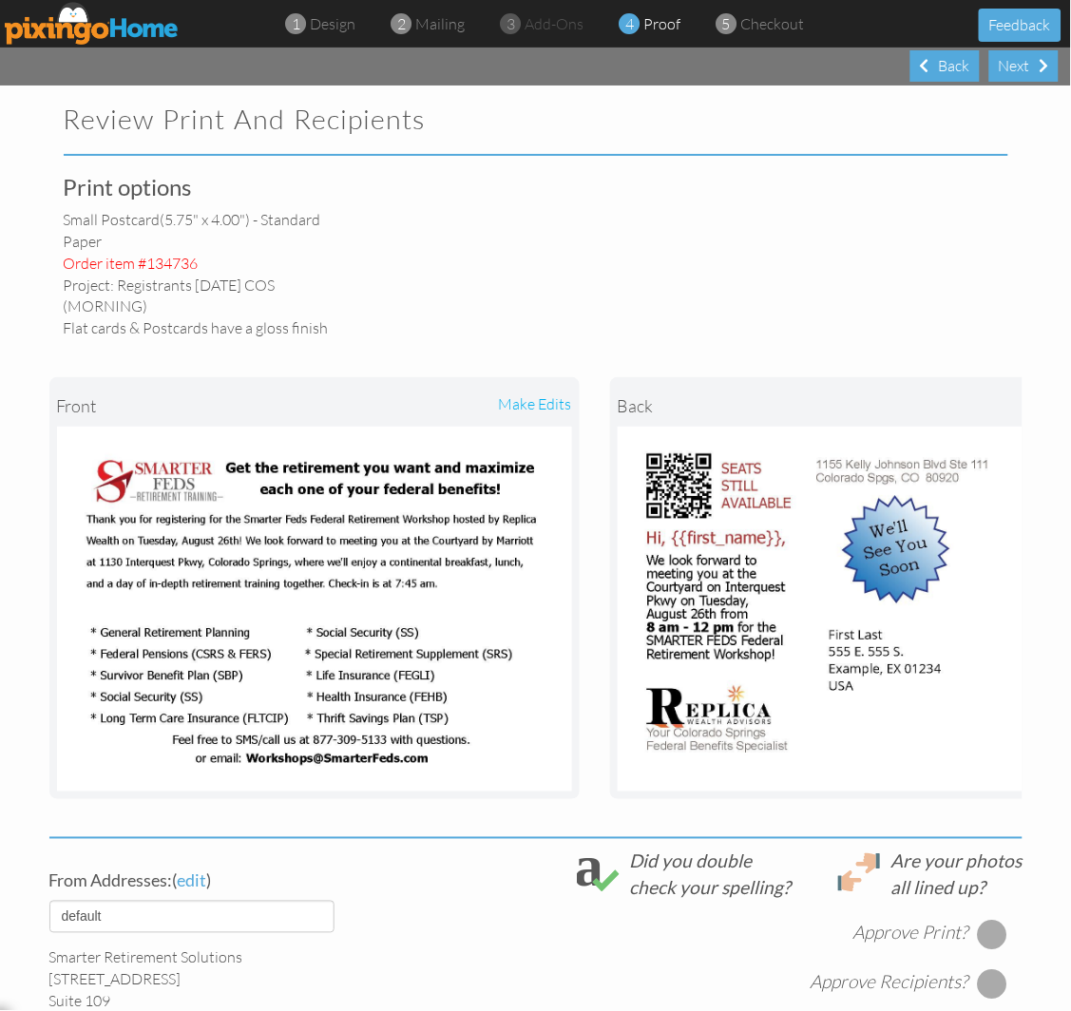
scroll to position [352, 0]
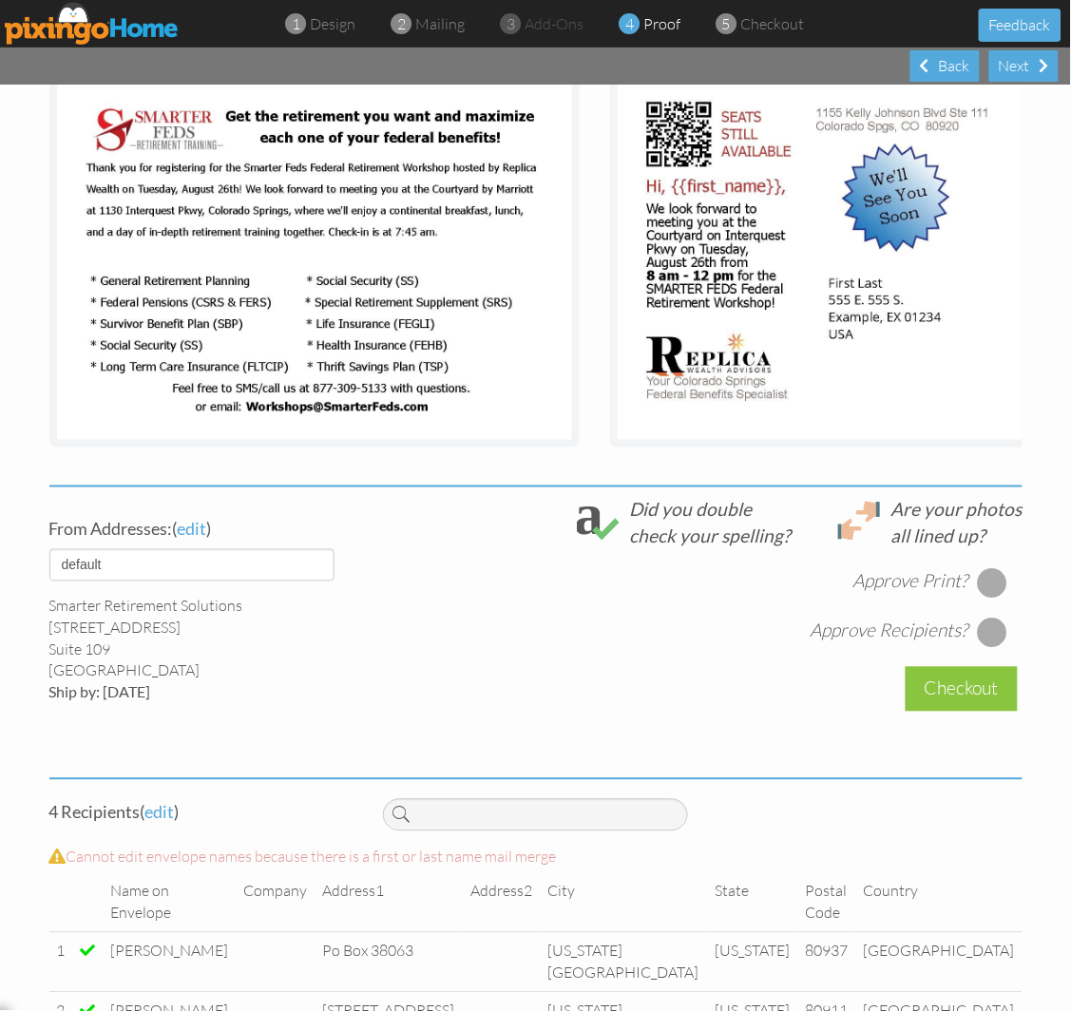
click at [171, 561] on div "From Addresses: ( edit ) default HOME DENVER Team AUSTIN Team COL SPGS team ORL…" at bounding box center [201, 600] width 333 height 207
click at [155, 581] on select "default HOME DENVER Team AUSTIN Team COL SPGS team ORLANDO Team Replica Wealth …" at bounding box center [191, 565] width 285 height 32
select select "object:17271"
click at [49, 562] on select "default HOME DENVER Team AUSTIN Team COL SPGS team ORLANDO Team Replica Wealth …" at bounding box center [191, 565] width 285 height 32
click at [965, 587] on div "Approve Print?" at bounding box center [929, 583] width 155 height 30
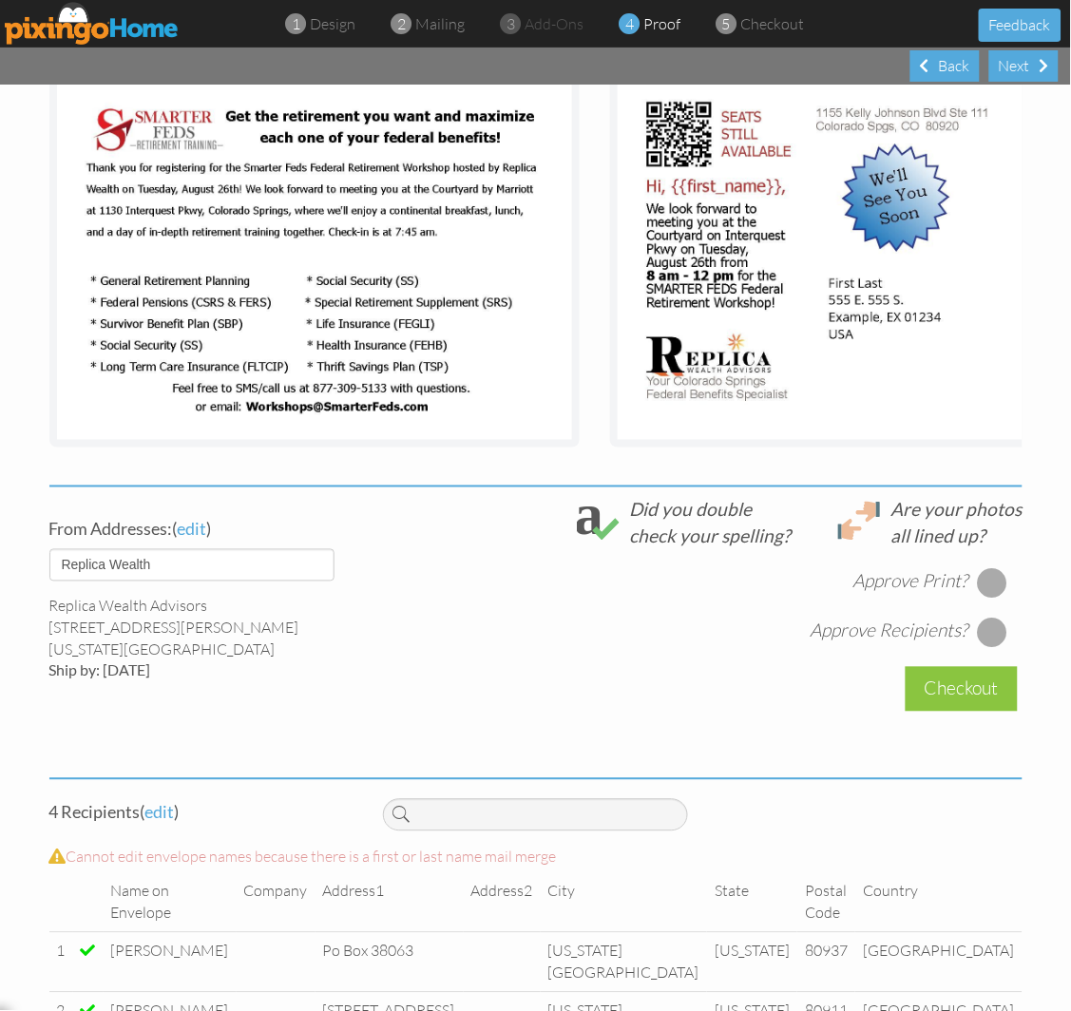
click at [980, 597] on div at bounding box center [992, 583] width 30 height 30
click at [985, 648] on div at bounding box center [992, 633] width 30 height 30
click at [974, 690] on div "Checkout" at bounding box center [961, 689] width 112 height 45
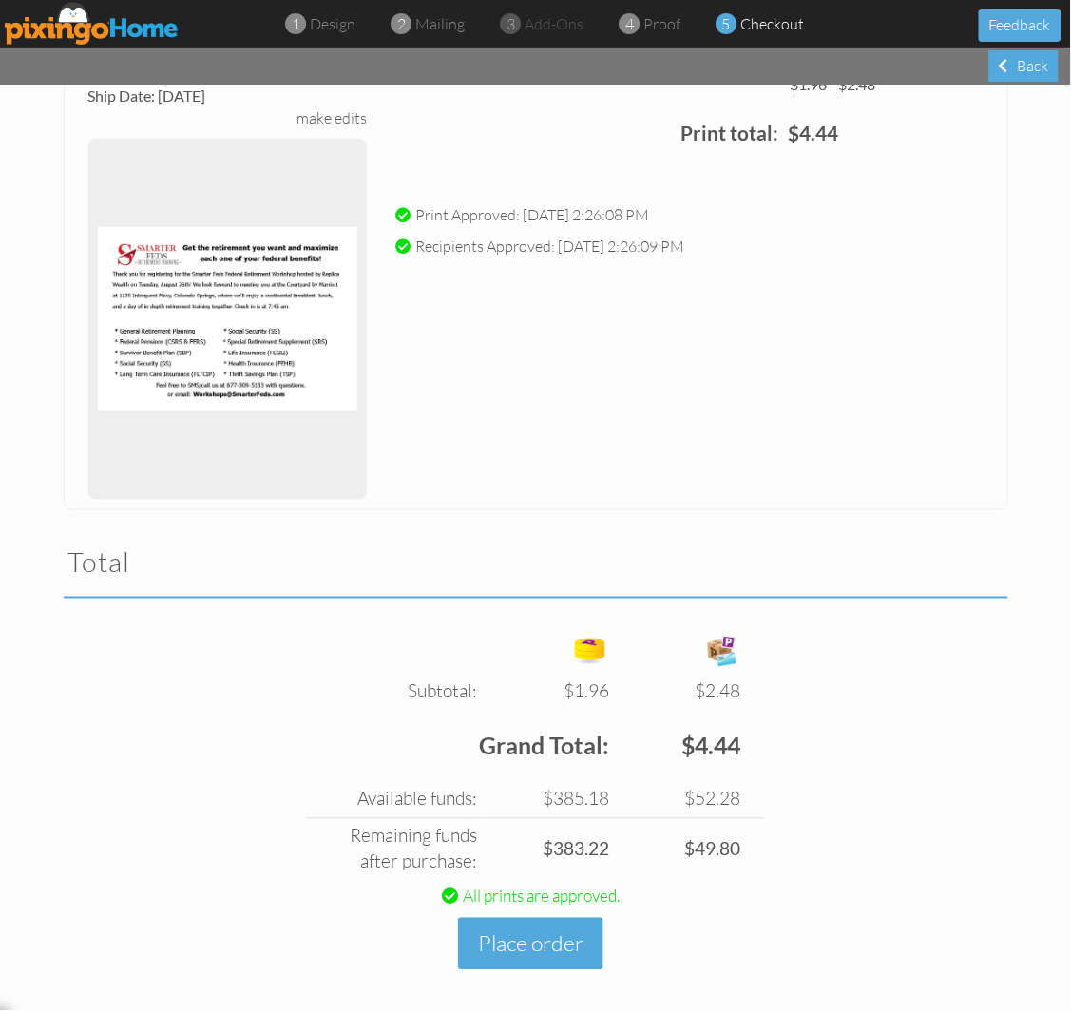
scroll to position [215, 0]
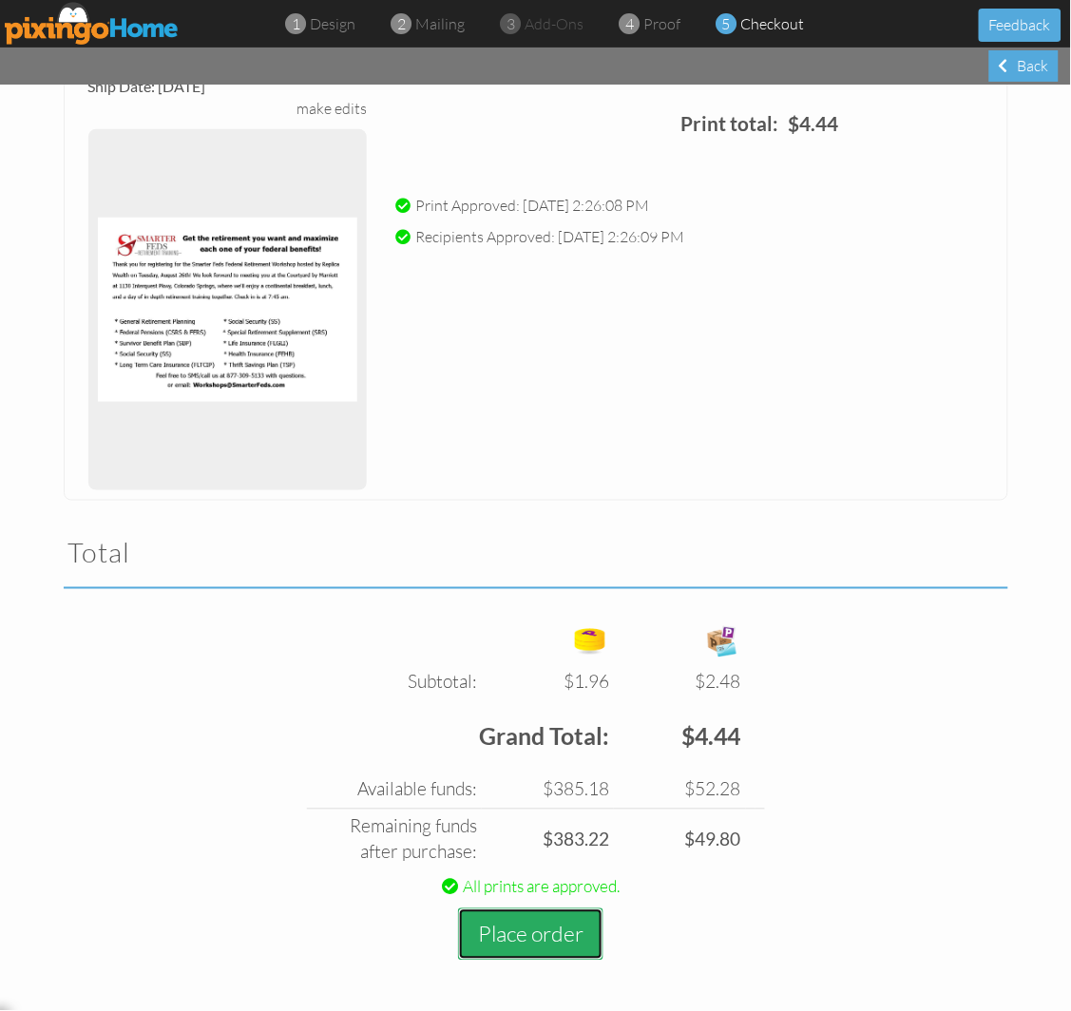
click at [502, 941] on button "Place order" at bounding box center [530, 934] width 145 height 52
